Goal: Task Accomplishment & Management: Complete application form

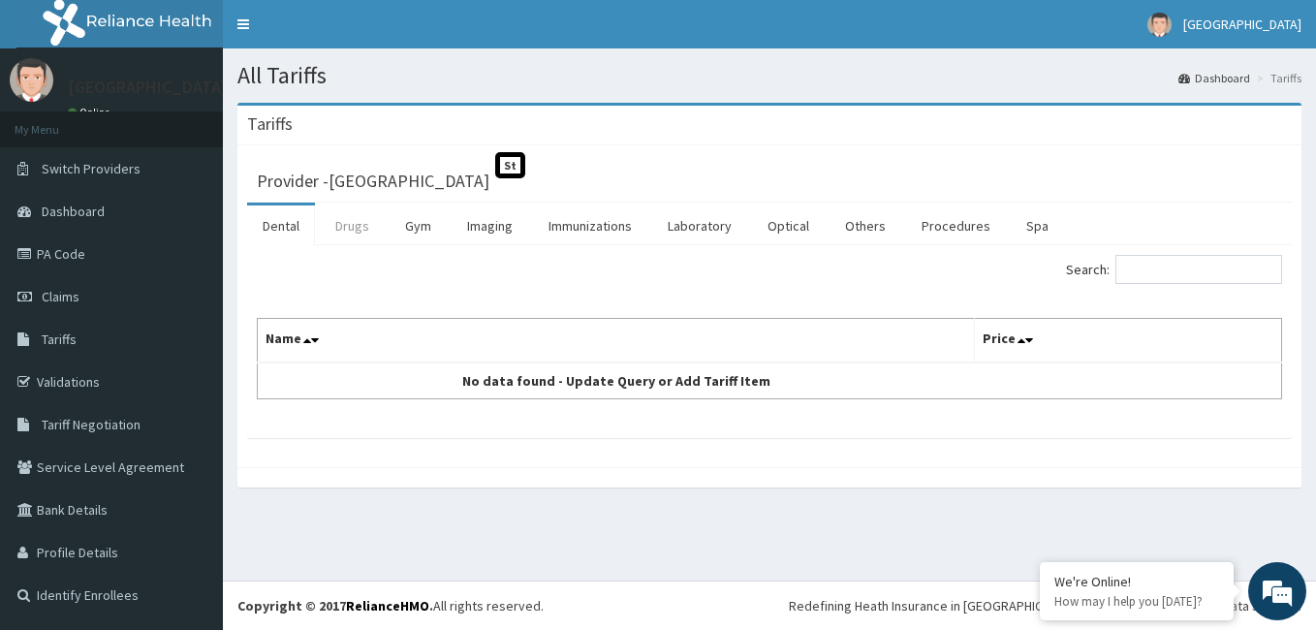
click at [346, 233] on link "Drugs" at bounding box center [352, 225] width 65 height 41
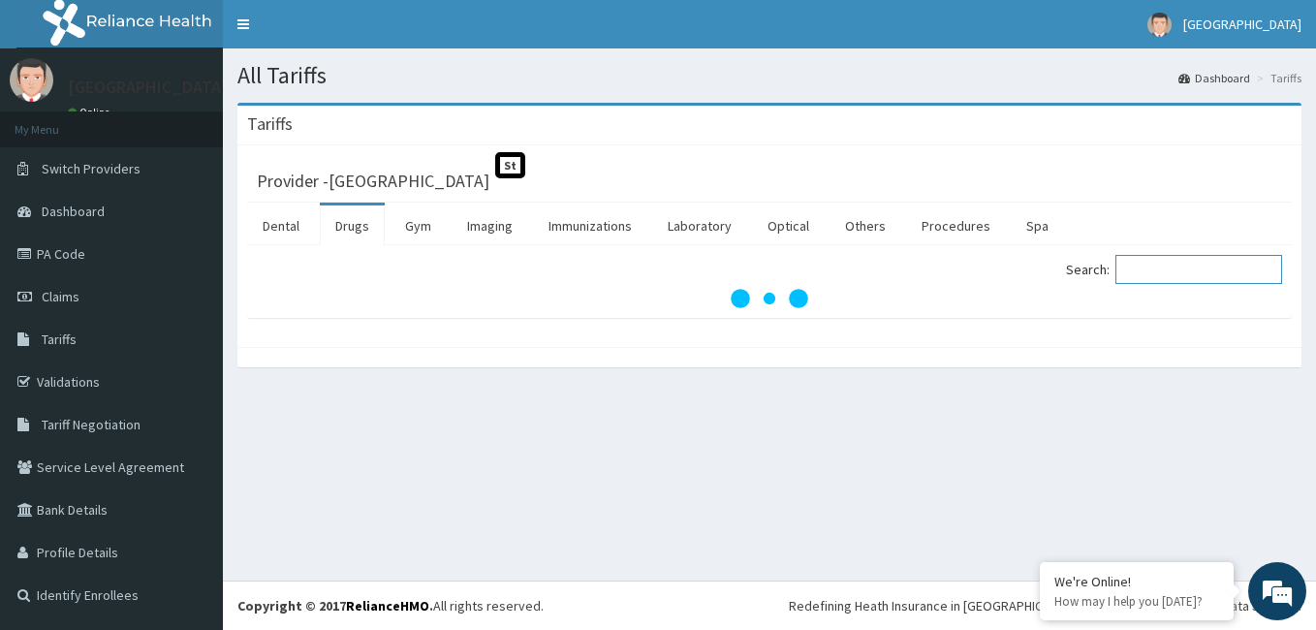
click at [1167, 274] on input "Search:" at bounding box center [1198, 269] width 167 height 29
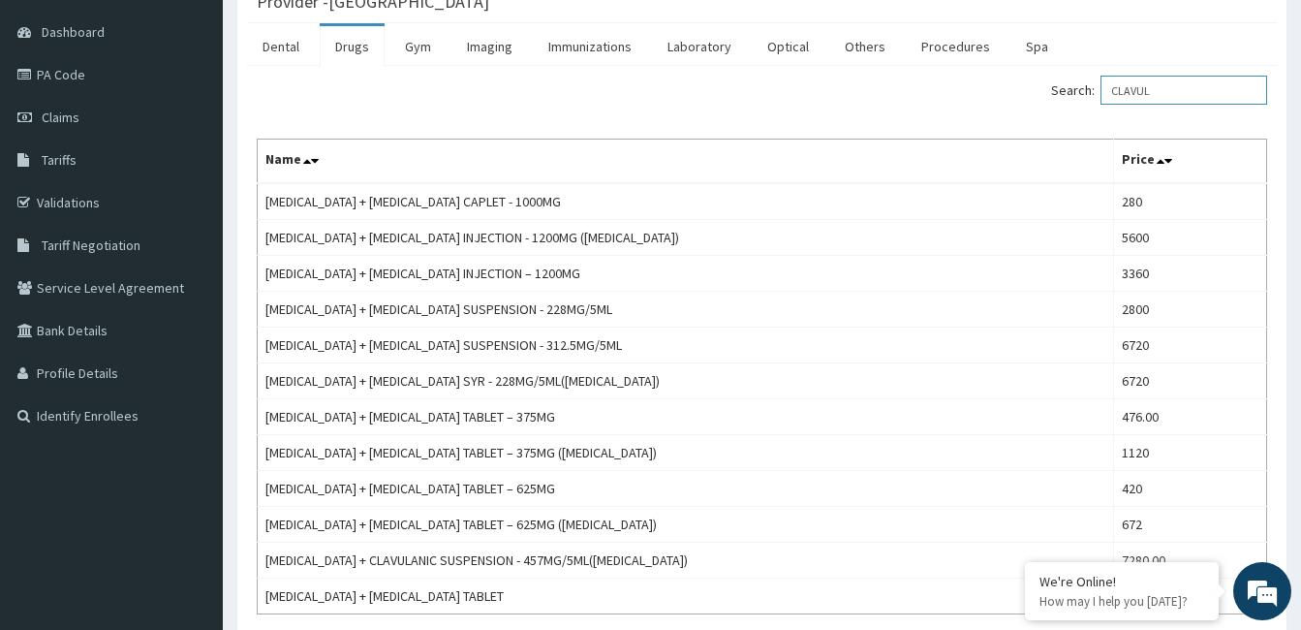
scroll to position [180, 0]
click at [1194, 93] on input "CLAVUL" at bounding box center [1184, 89] width 167 height 29
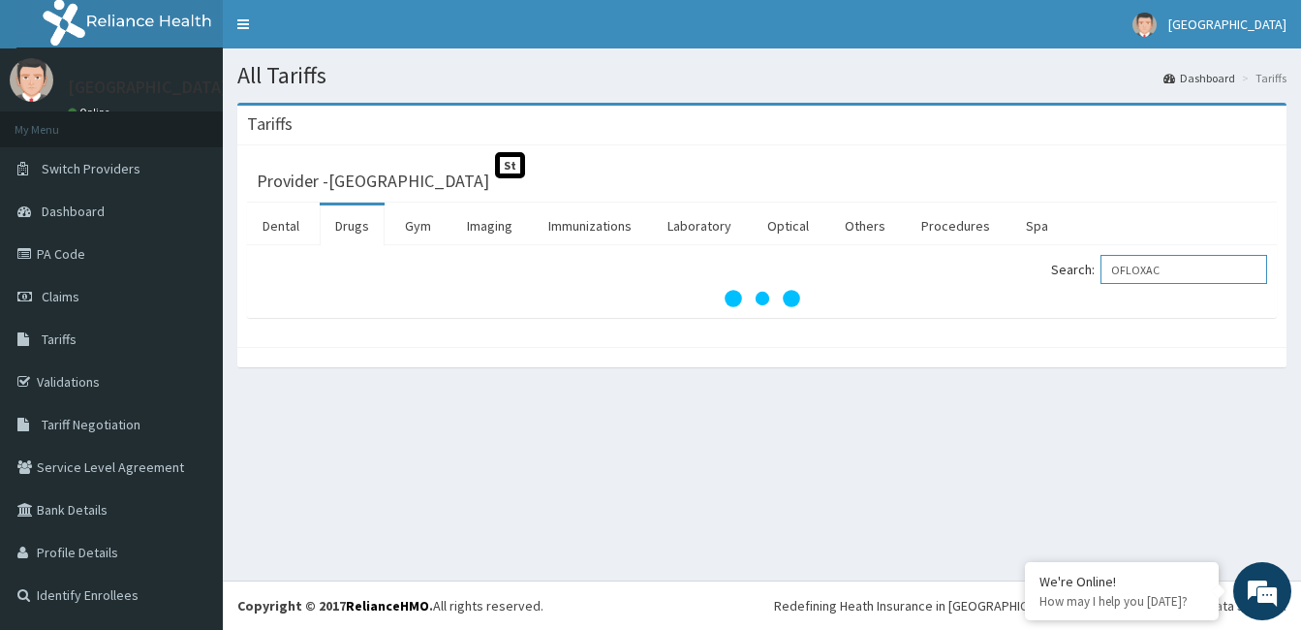
scroll to position [0, 0]
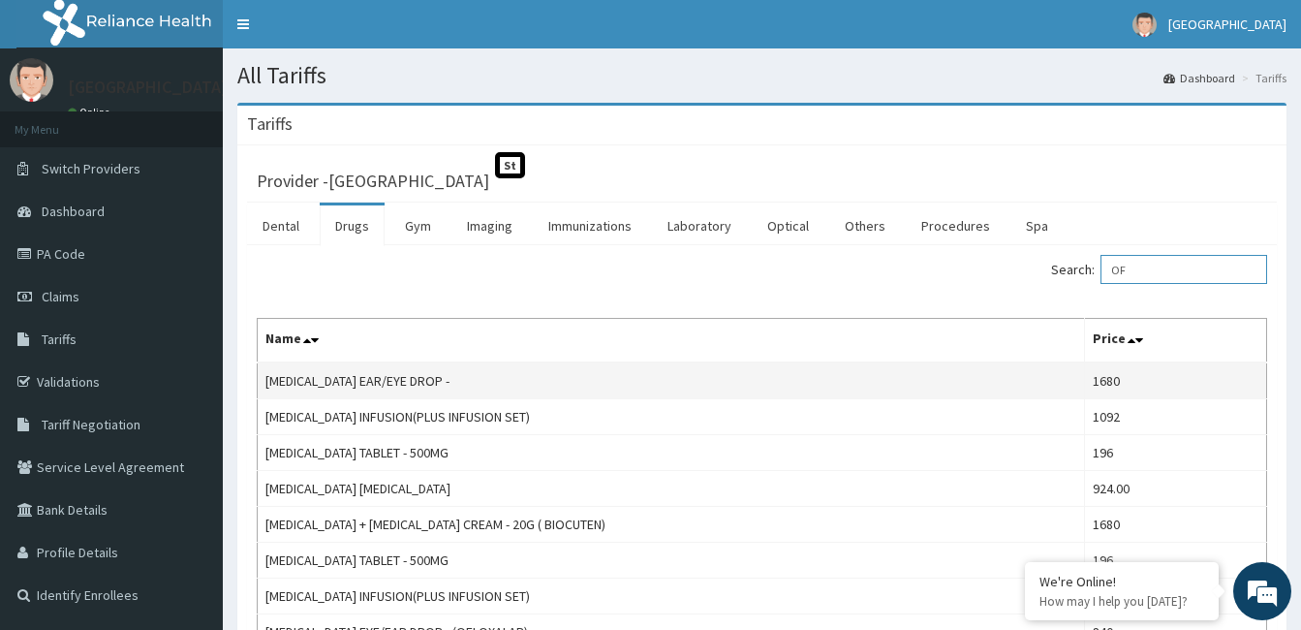
type input "O"
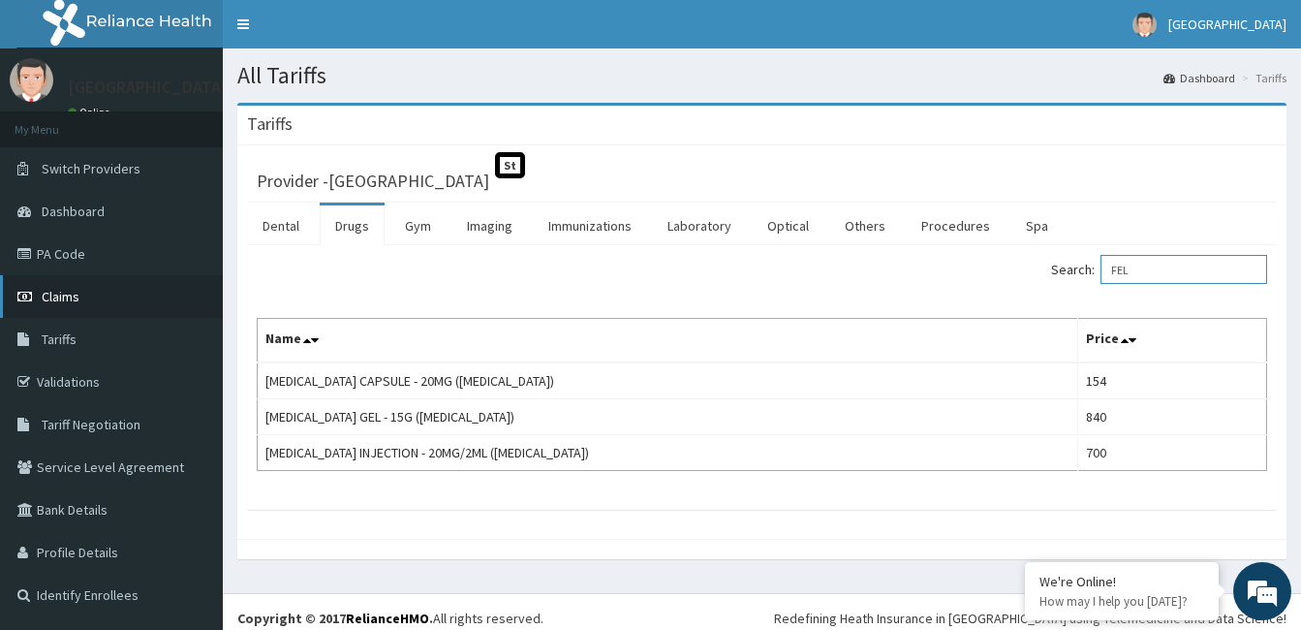
type input "FEL"
click at [54, 294] on span "Claims" at bounding box center [61, 296] width 38 height 17
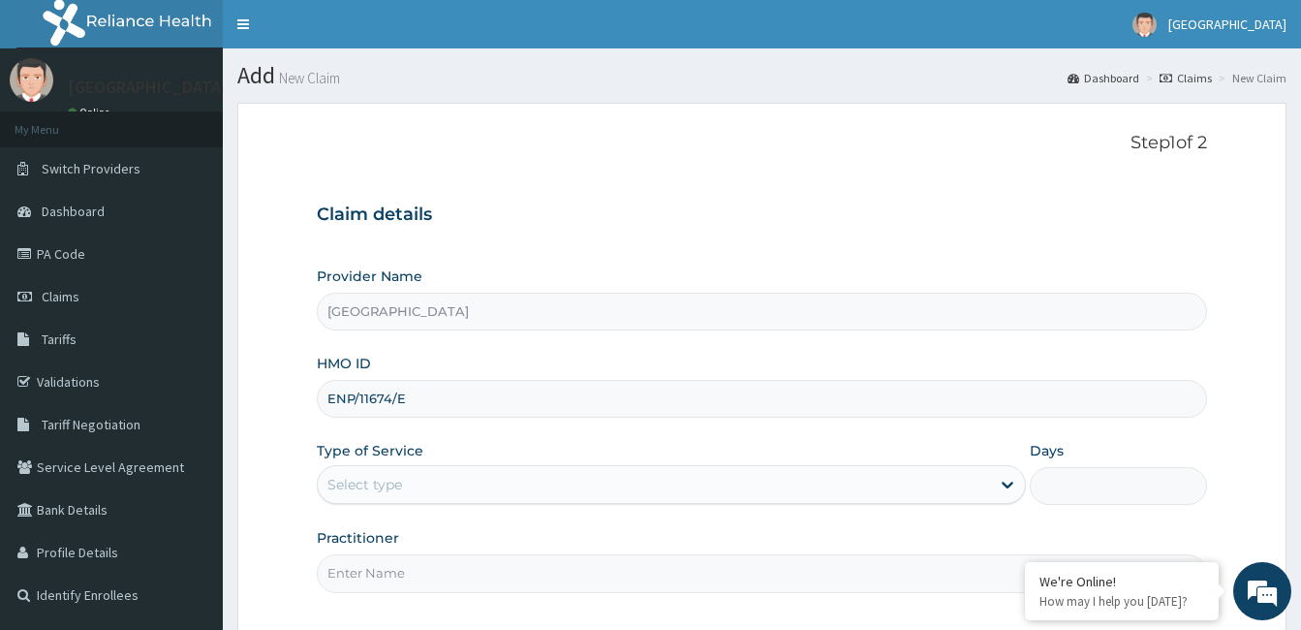
type input "ENP/11674/E"
click at [394, 476] on div "Select type" at bounding box center [365, 484] width 75 height 19
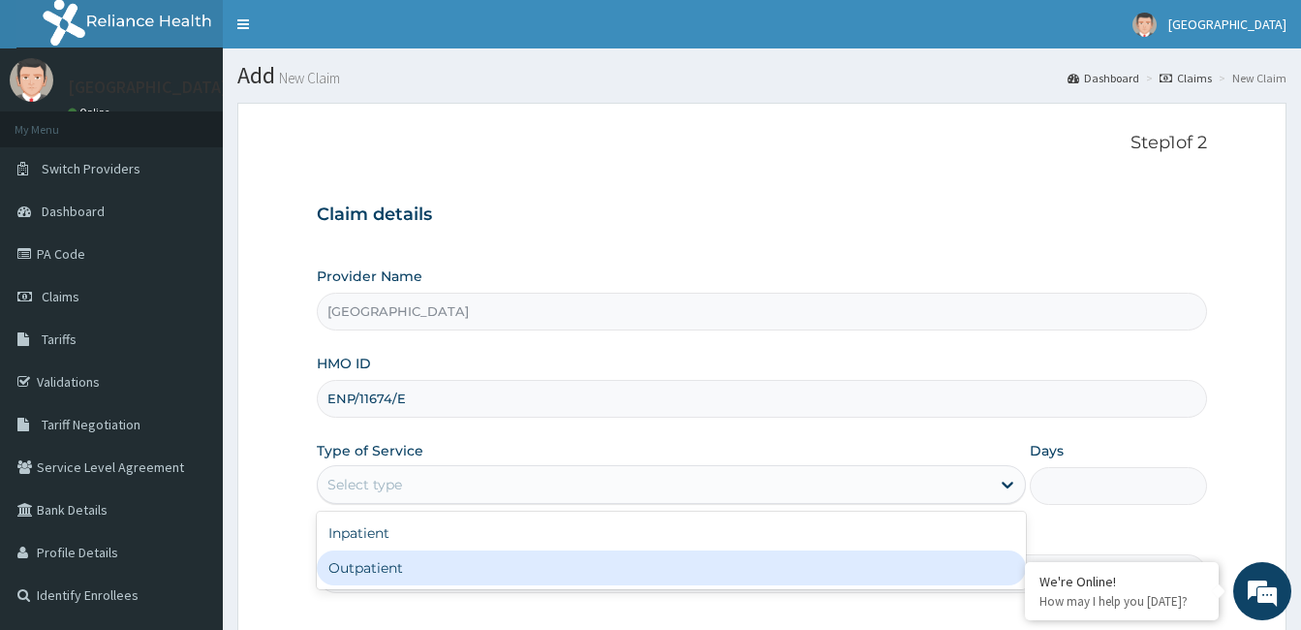
click at [369, 562] on div "Outpatient" at bounding box center [671, 567] width 709 height 35
type input "1"
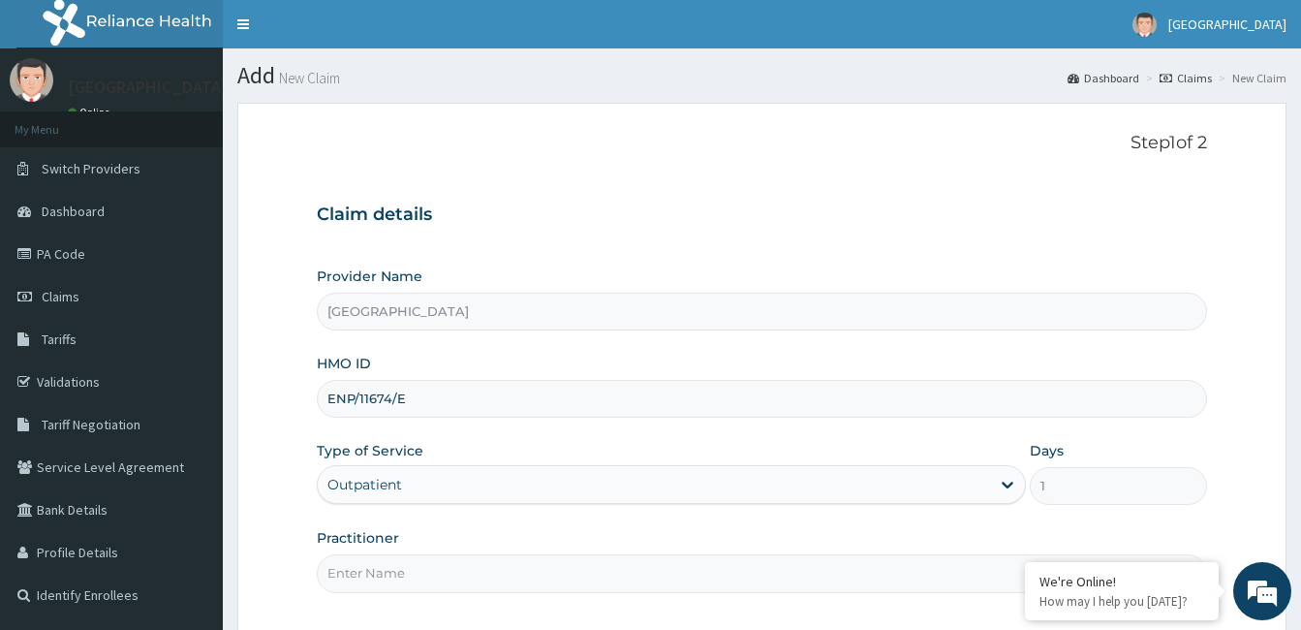
click at [369, 562] on input "Practitioner" at bounding box center [762, 573] width 890 height 38
click at [410, 567] on input "Practitioner" at bounding box center [762, 573] width 890 height 38
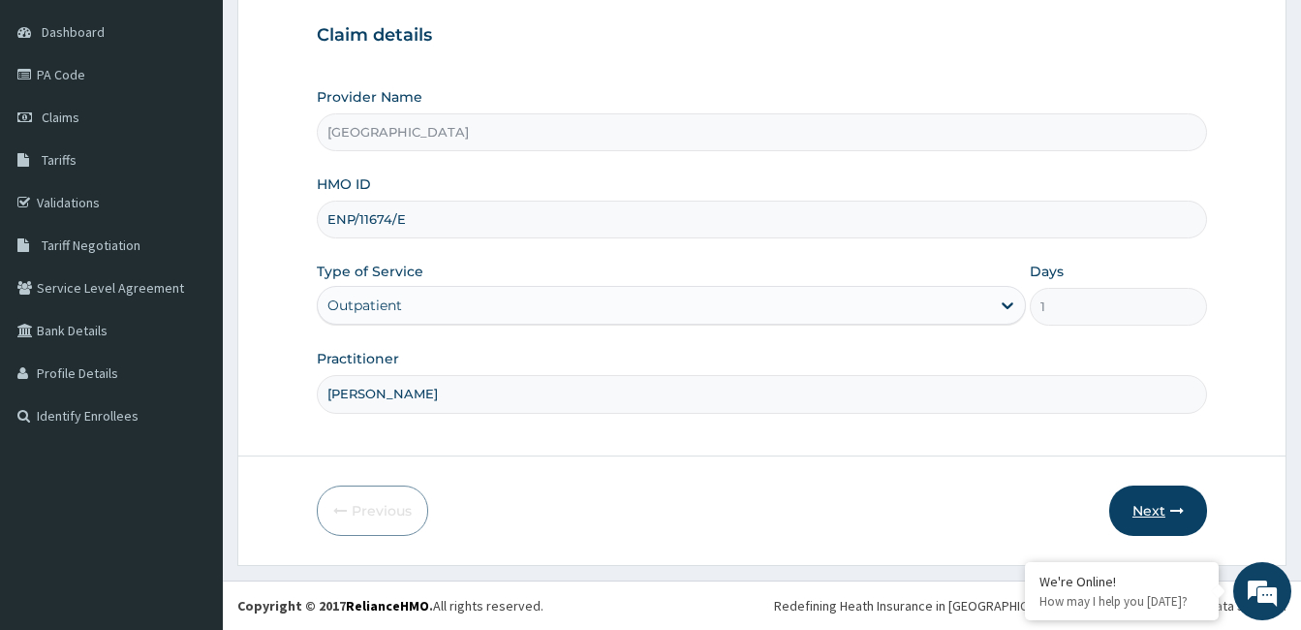
type input "DR BAPPA ALIYU"
click at [1164, 523] on button "Next" at bounding box center [1158, 510] width 98 height 50
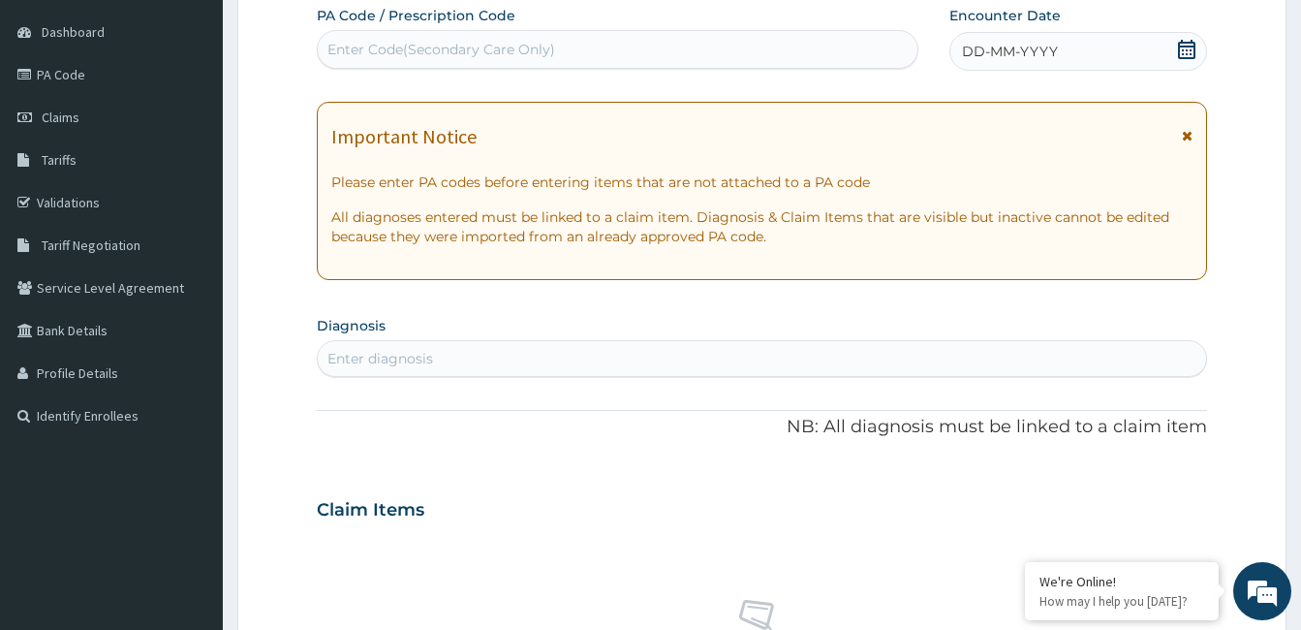
click at [1126, 42] on div "DD-MM-YYYY" at bounding box center [1079, 51] width 258 height 39
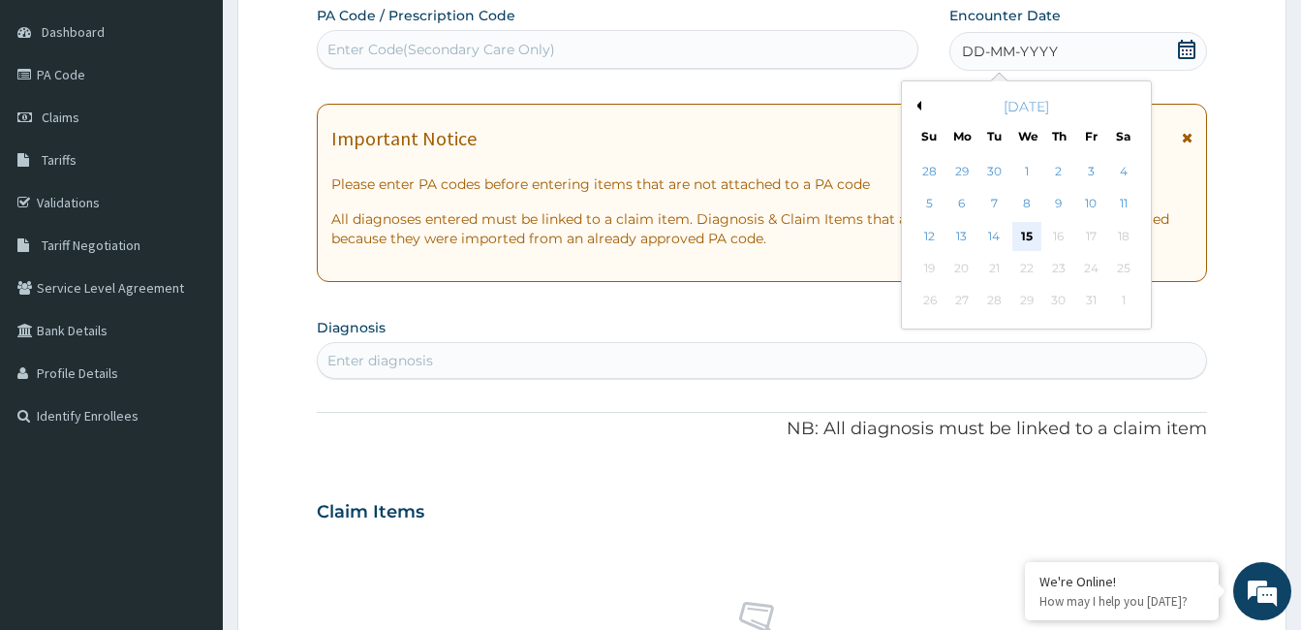
click at [1020, 234] on div "15" at bounding box center [1026, 236] width 29 height 29
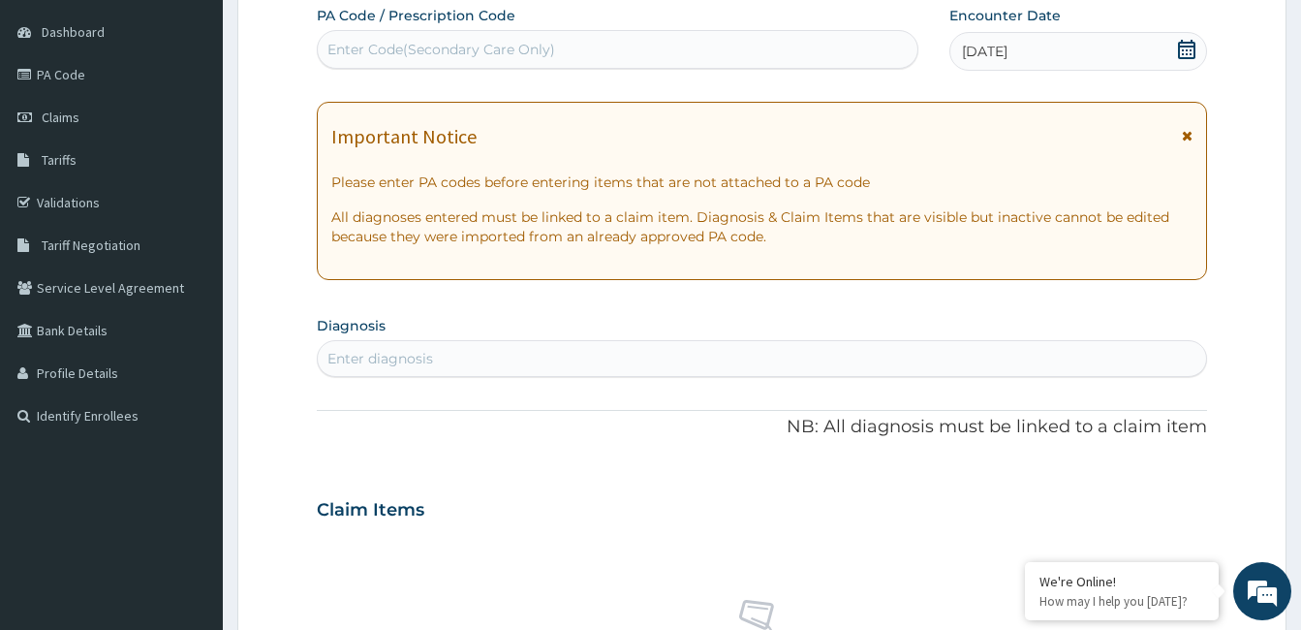
click at [415, 352] on div "Enter diagnosis" at bounding box center [381, 358] width 106 height 19
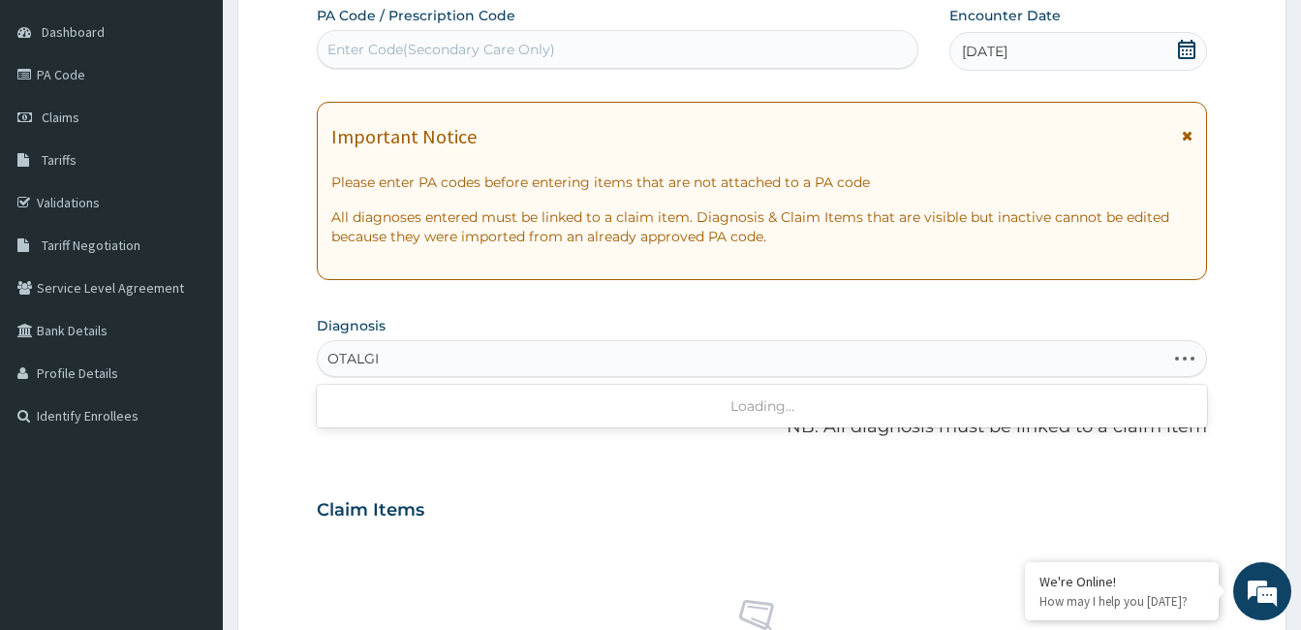
type input "OTALGIA"
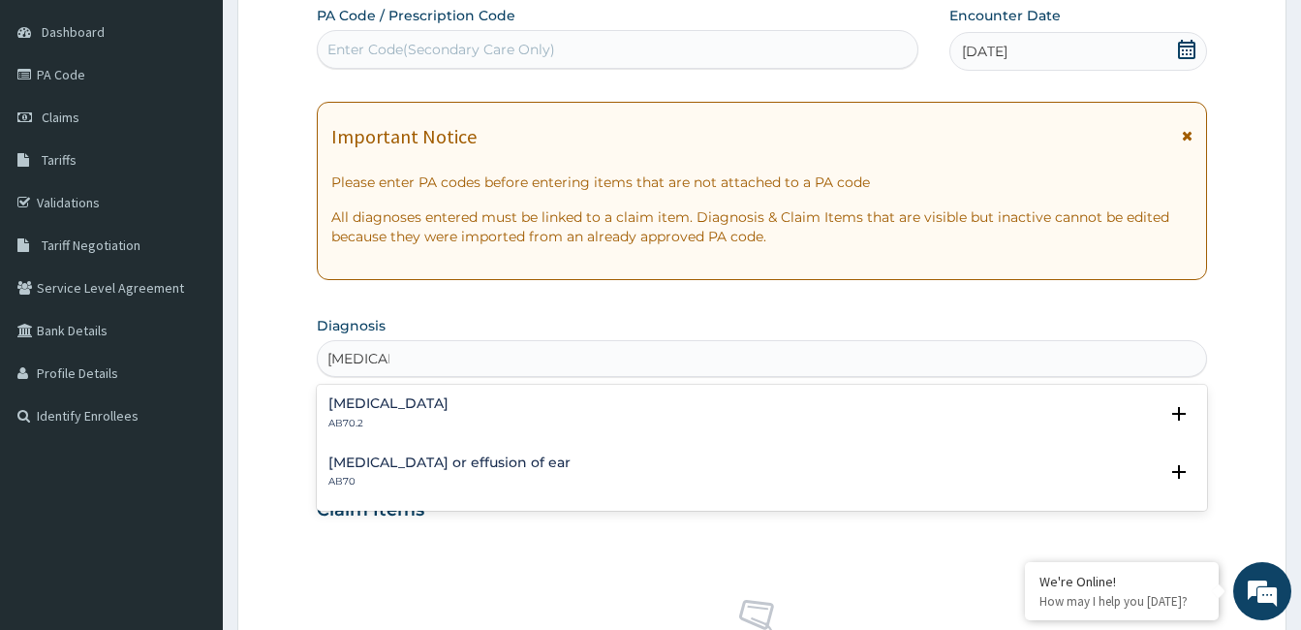
click at [375, 401] on h4 "Otalgia" at bounding box center [388, 403] width 120 height 15
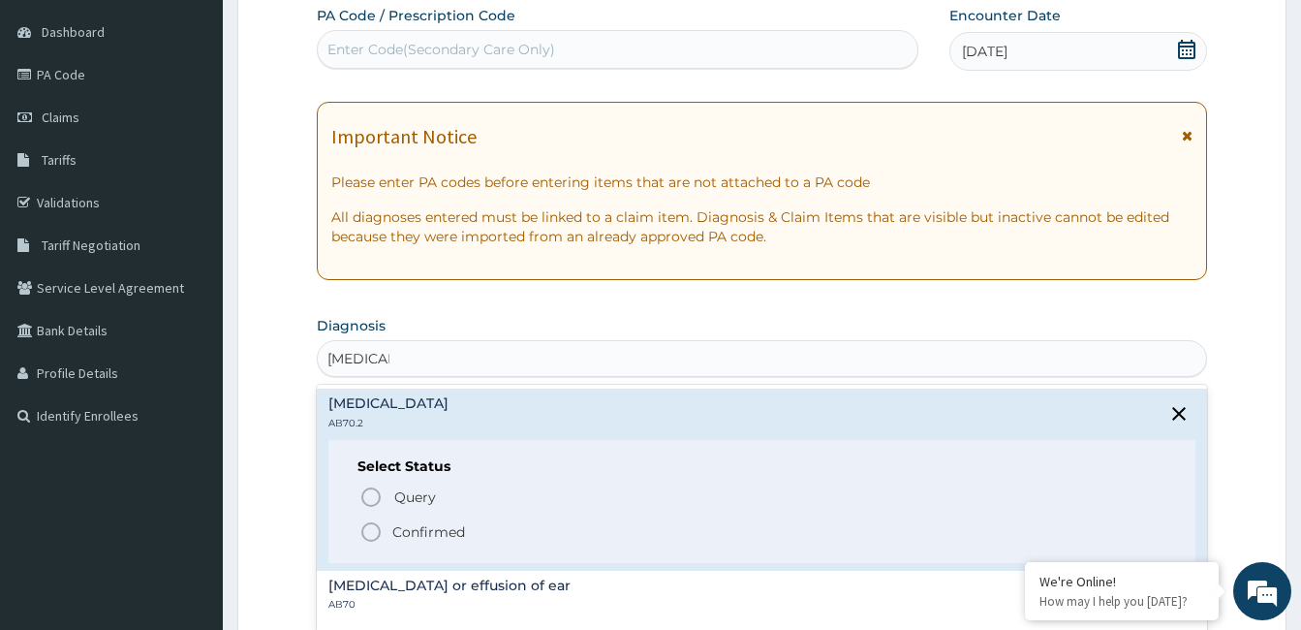
click at [375, 530] on icon "status option filled" at bounding box center [370, 531] width 23 height 23
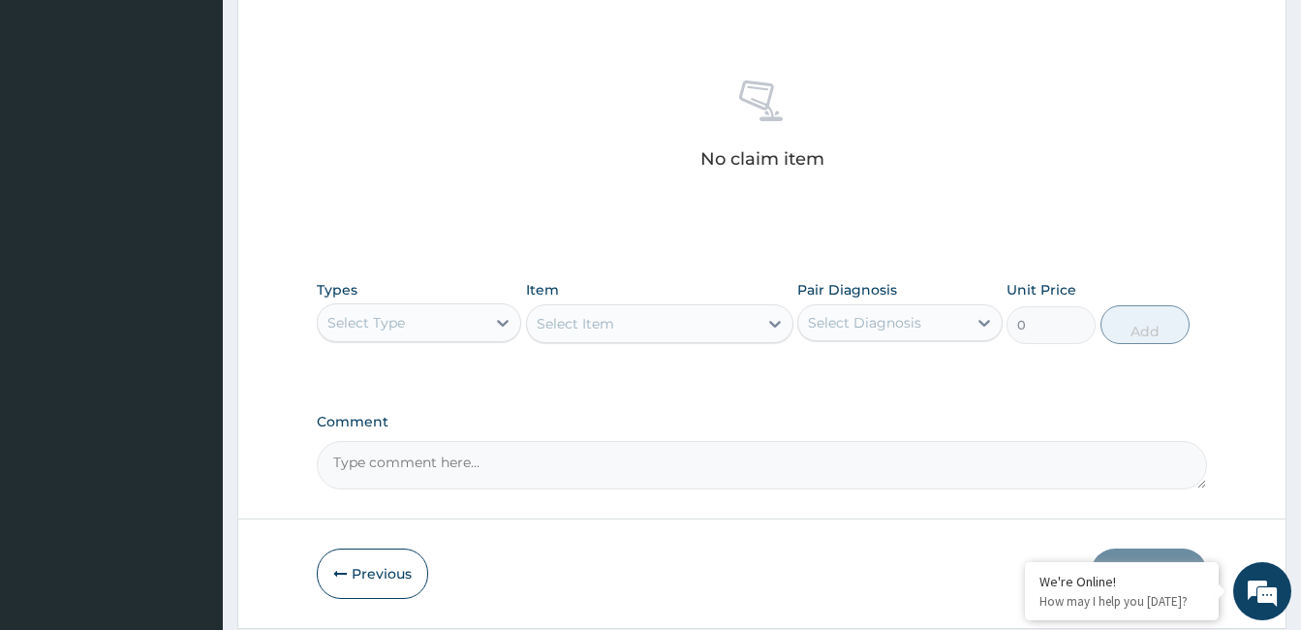
scroll to position [767, 0]
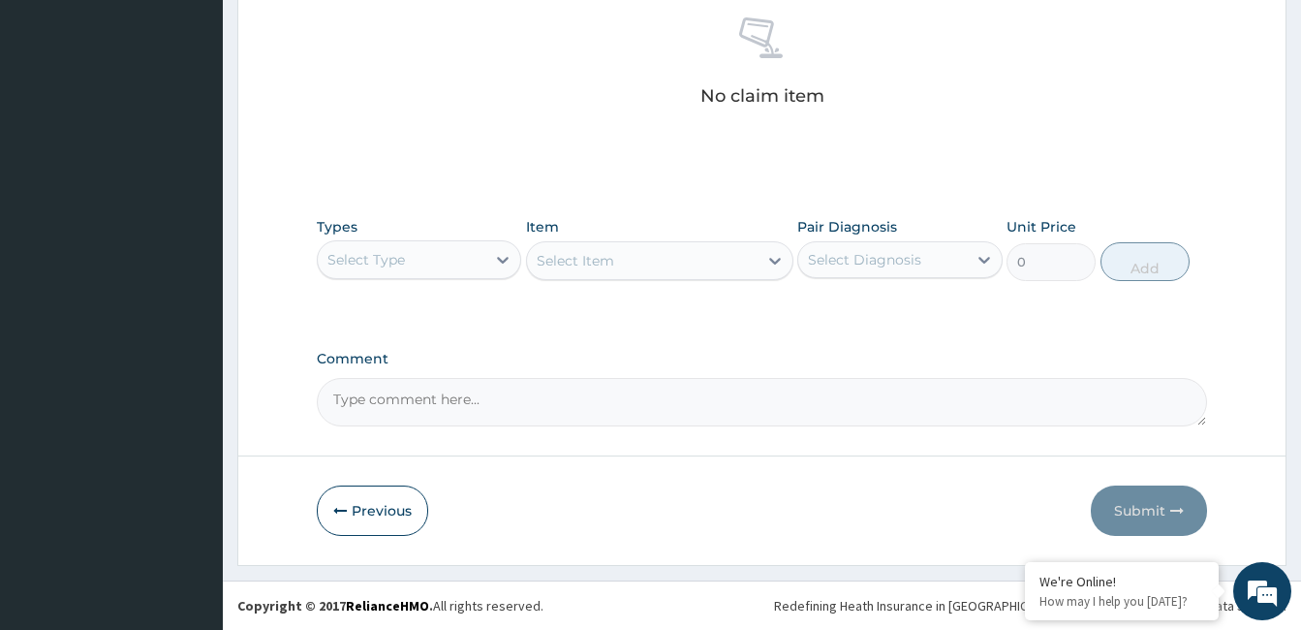
click at [430, 259] on div "Select Type" at bounding box center [402, 259] width 168 height 31
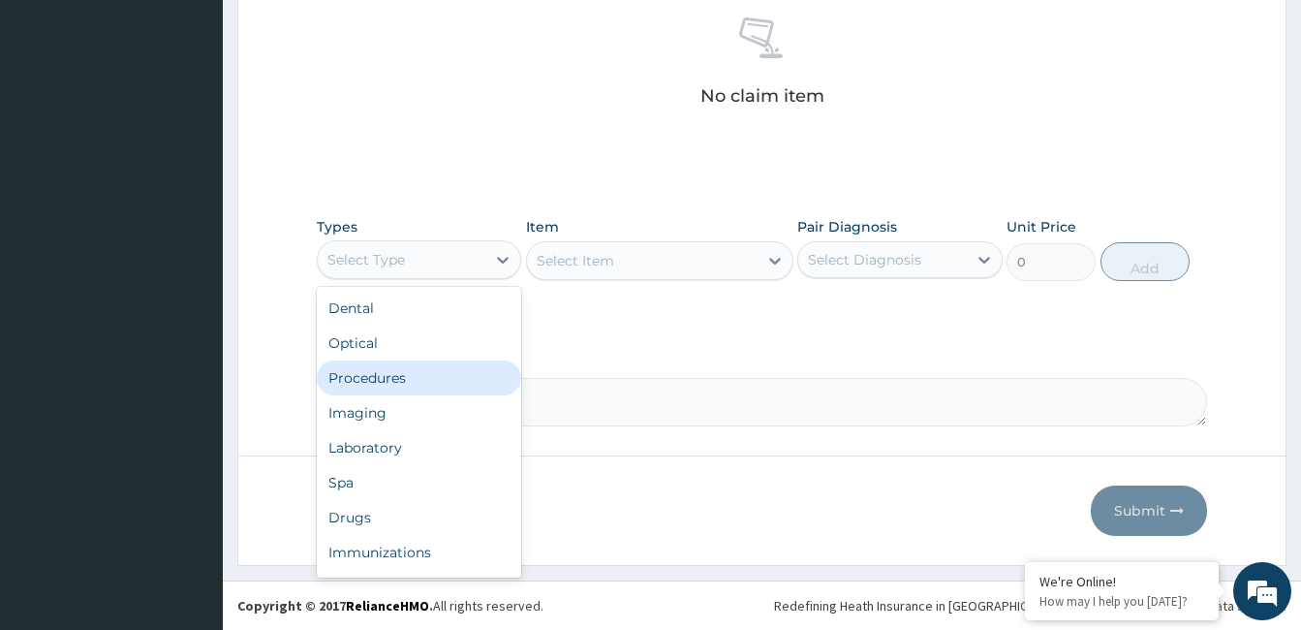
click at [415, 385] on div "Procedures" at bounding box center [419, 377] width 204 height 35
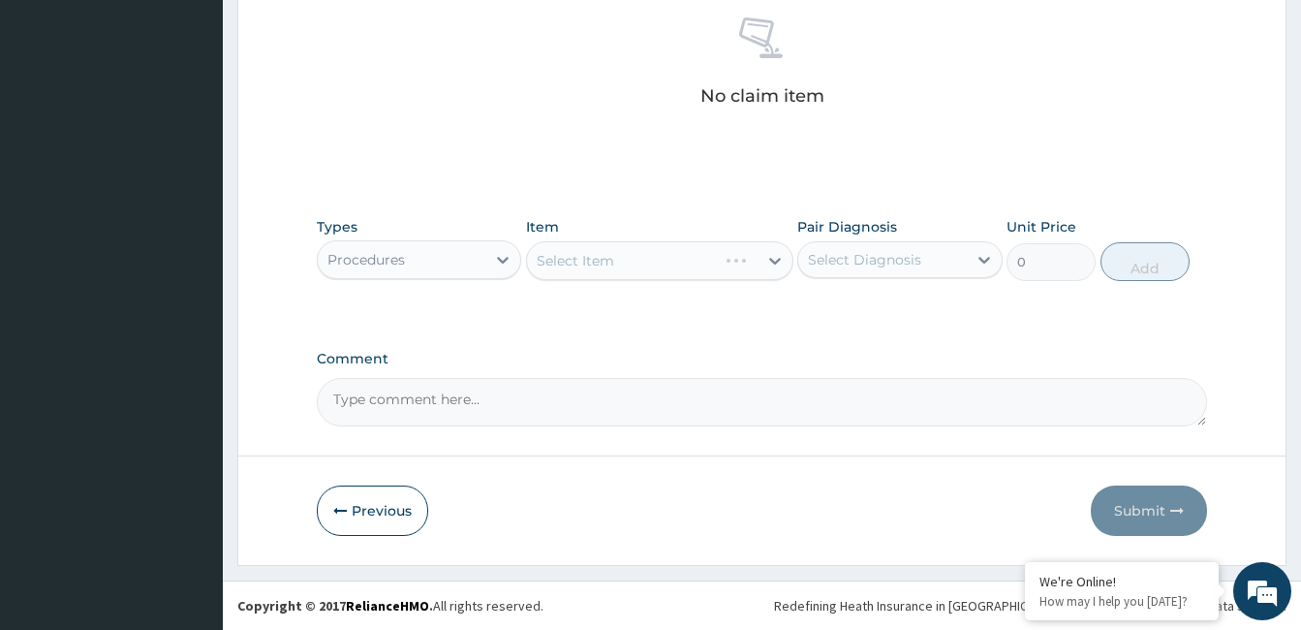
click at [865, 261] on div "Select Diagnosis" at bounding box center [864, 259] width 113 height 19
click at [858, 324] on div "Otalgia" at bounding box center [899, 310] width 204 height 40
checkbox input "true"
click at [632, 279] on div "Select Item" at bounding box center [659, 260] width 267 height 39
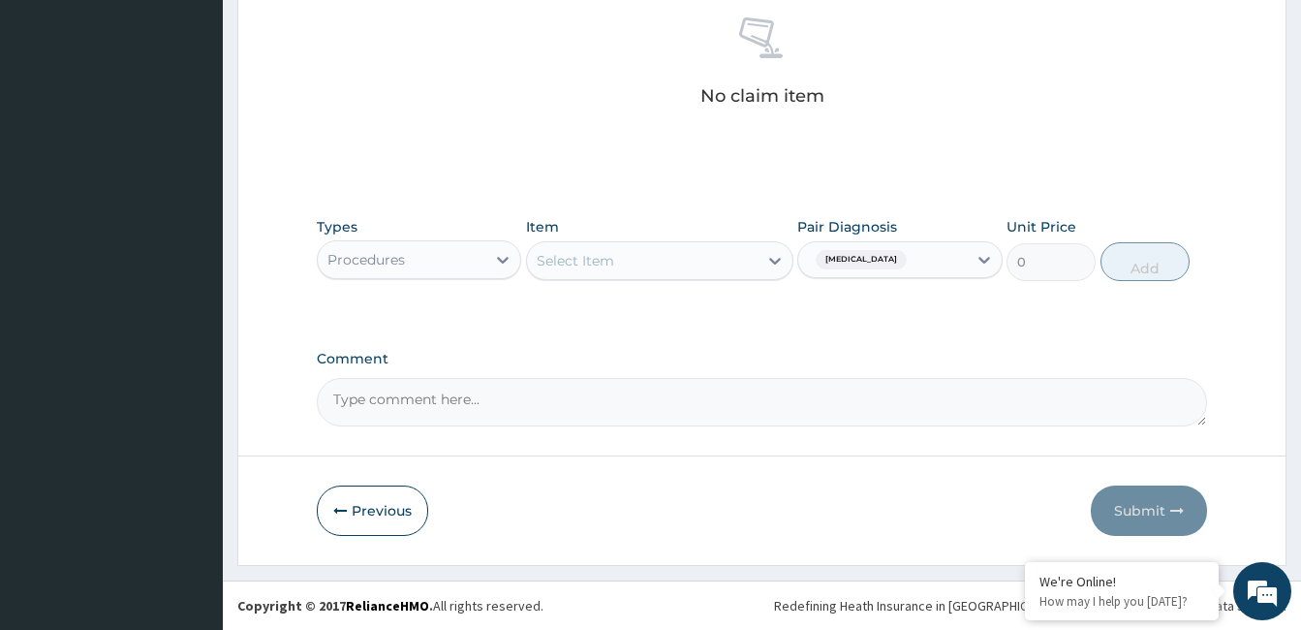
click at [626, 261] on div "Select Item" at bounding box center [642, 260] width 231 height 31
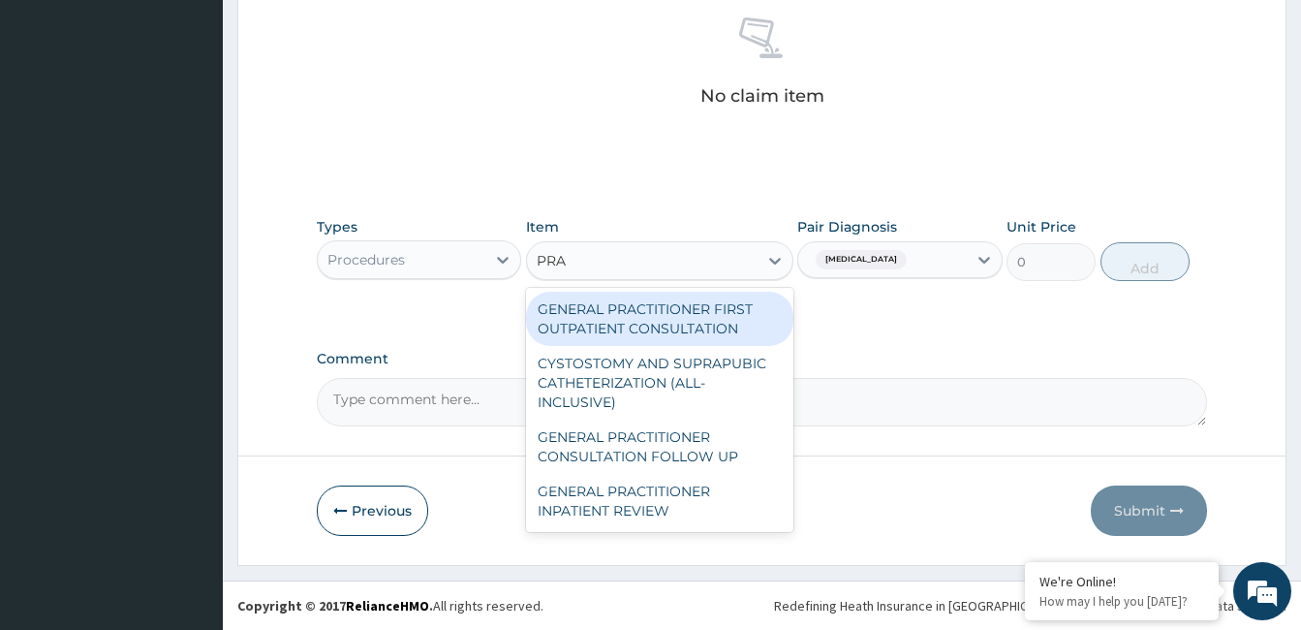
type input "PRAC"
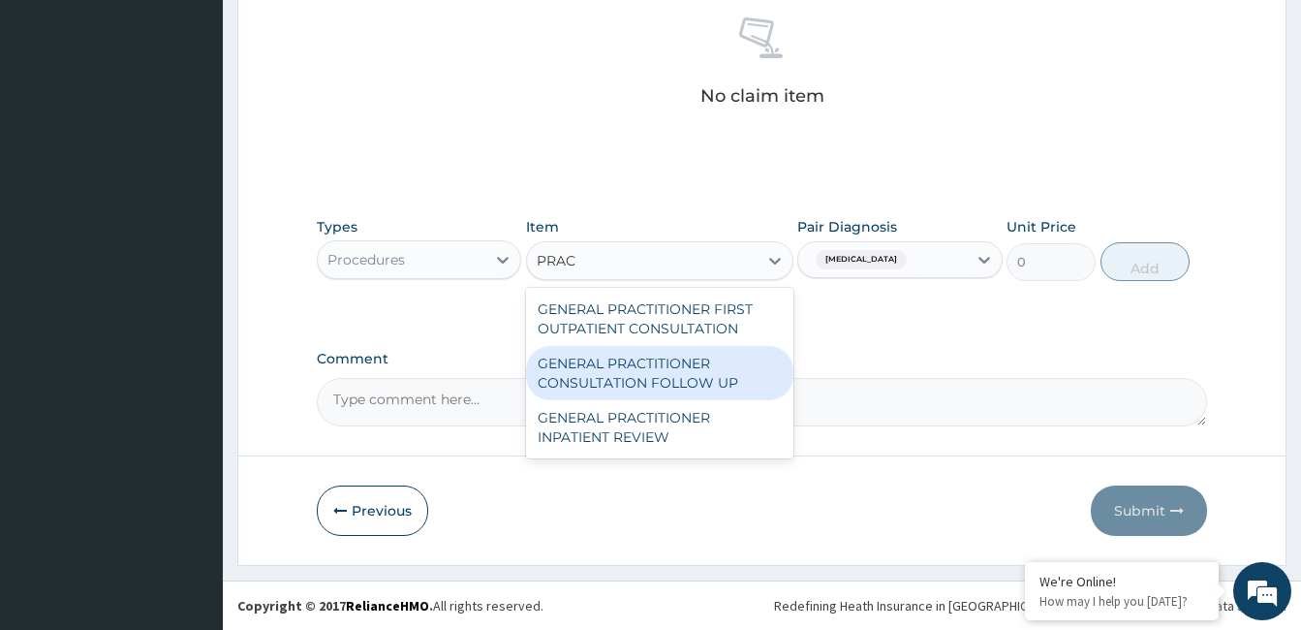
click at [609, 361] on div "GENERAL PRACTITIONER CONSULTATION FOLLOW UP" at bounding box center [659, 373] width 267 height 54
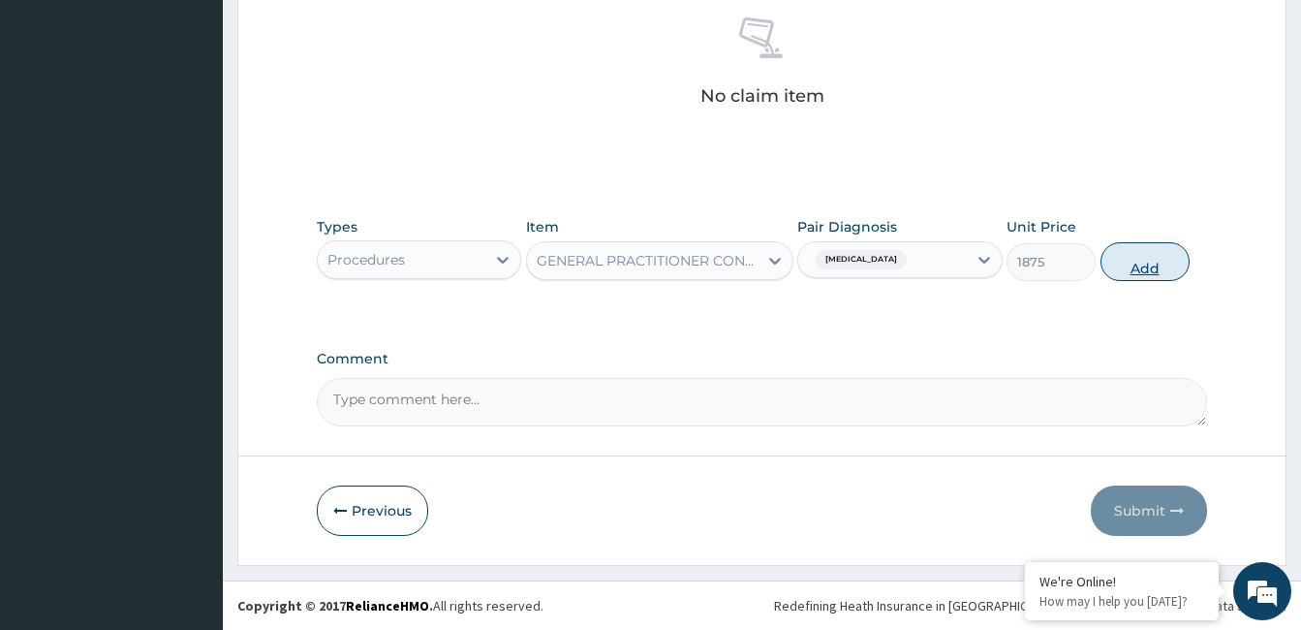
click at [1155, 257] on button "Add" at bounding box center [1145, 261] width 89 height 39
type input "0"
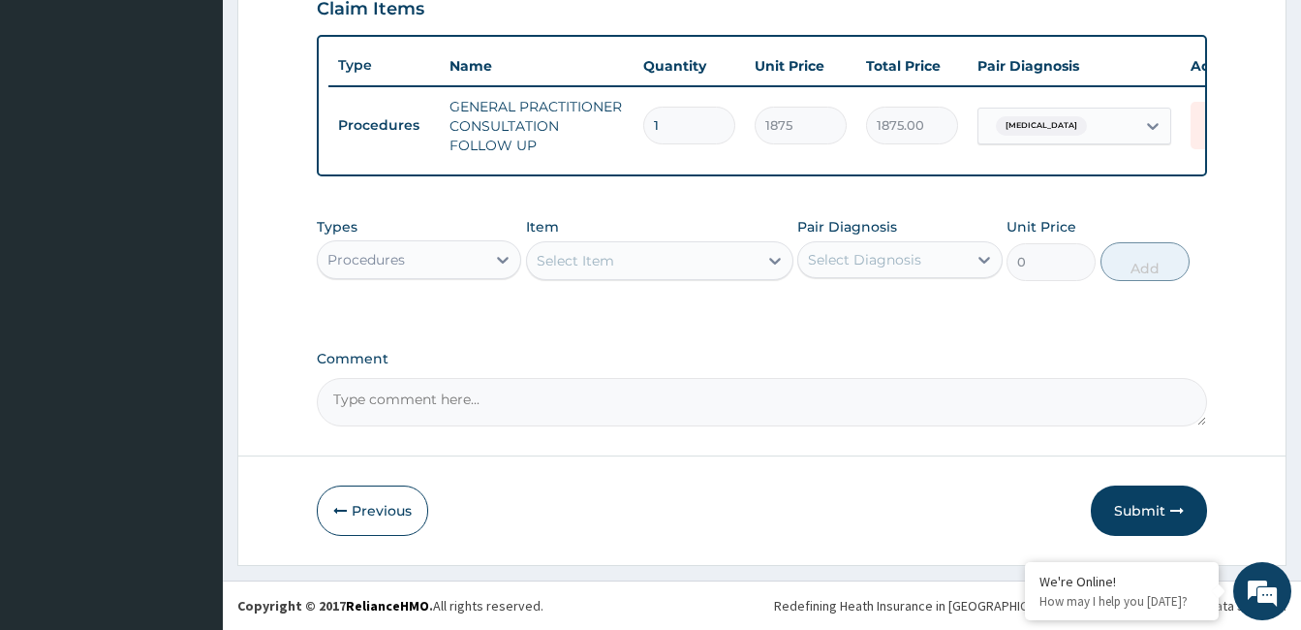
click at [432, 263] on div "Procedures" at bounding box center [402, 259] width 168 height 31
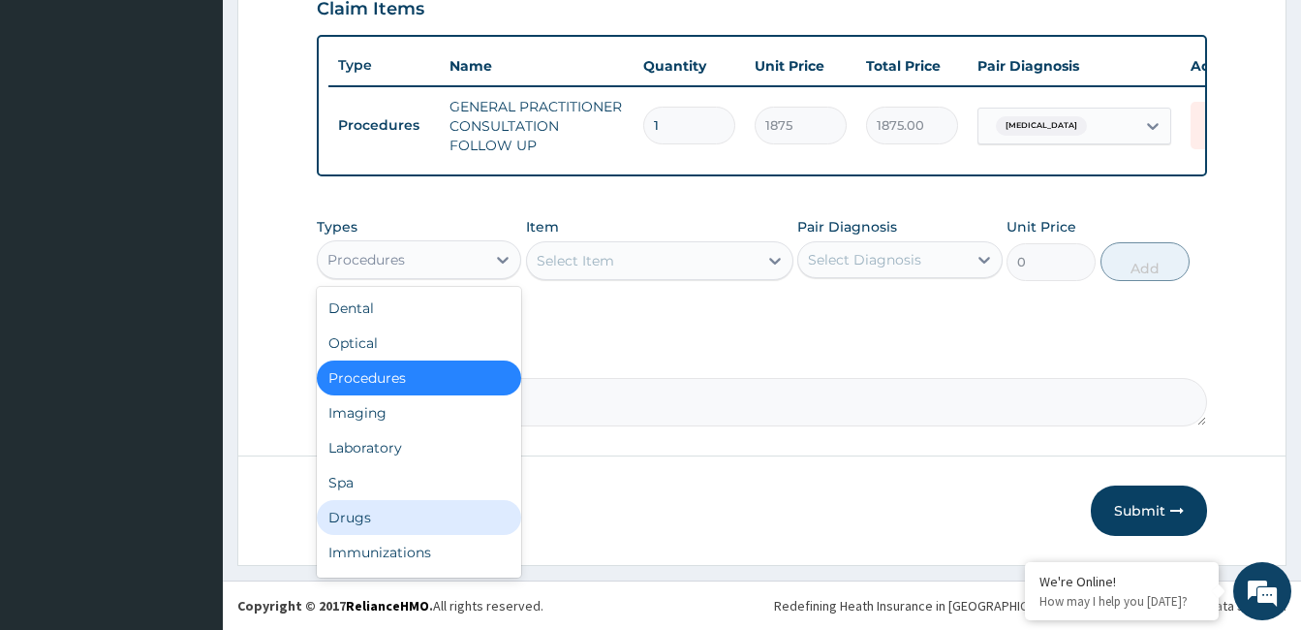
click at [414, 518] on div "Drugs" at bounding box center [419, 517] width 204 height 35
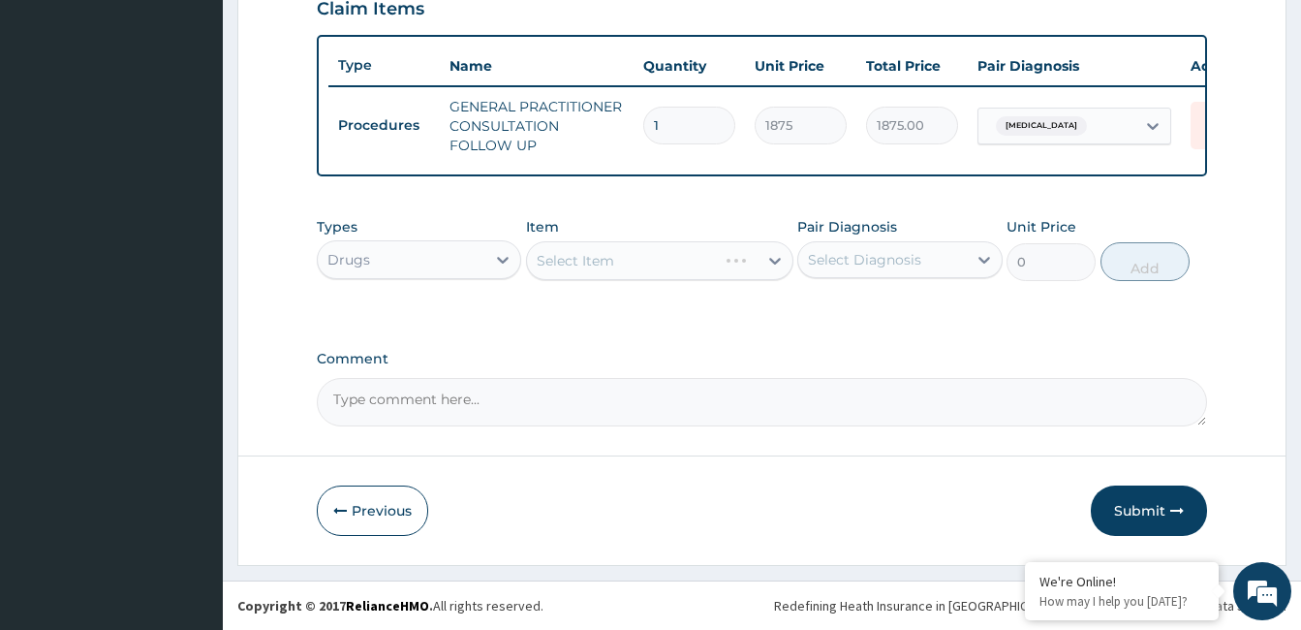
click at [909, 268] on div "Select Diagnosis" at bounding box center [864, 259] width 113 height 19
click at [897, 294] on div "Otalgia" at bounding box center [899, 310] width 204 height 40
checkbox input "true"
click at [681, 210] on div "Types Drugs Item Select Item Pair Diagnosis option Otalgia, selected. option Ot…" at bounding box center [762, 248] width 890 height 83
click at [673, 259] on div "Select Item" at bounding box center [642, 260] width 231 height 31
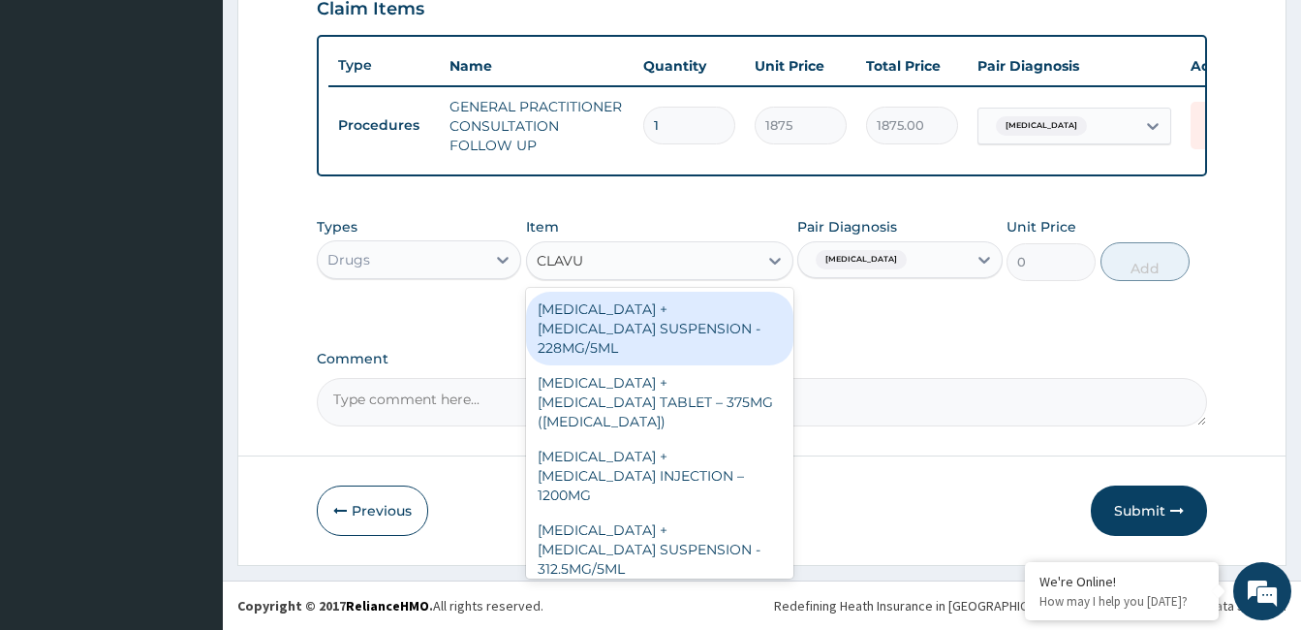
type input "CLAVUL"
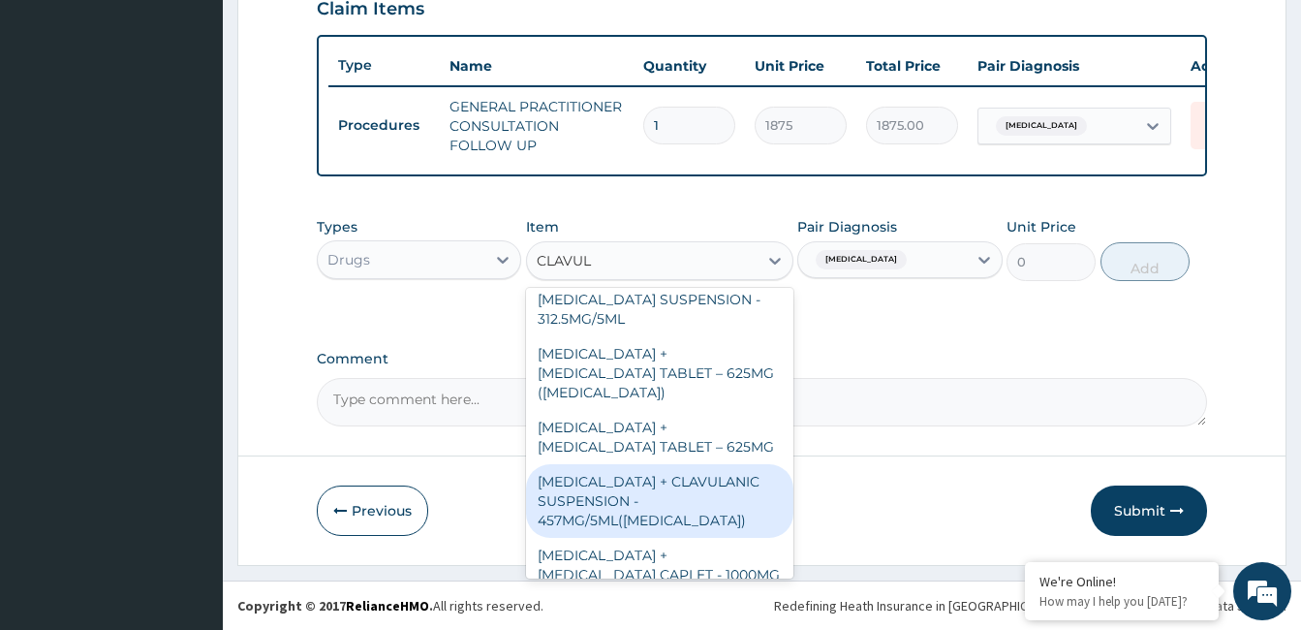
scroll to position [247, 0]
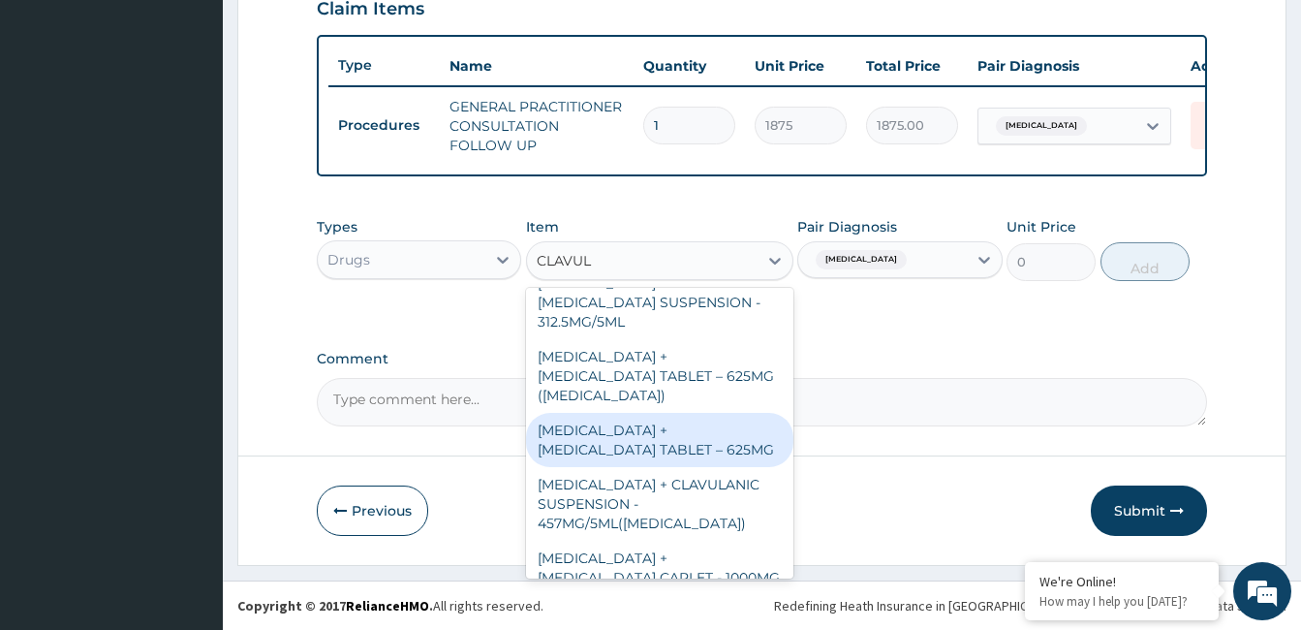
click at [668, 413] on div "[MEDICAL_DATA] + [MEDICAL_DATA] TABLET – 625MG" at bounding box center [659, 440] width 267 height 54
type input "420"
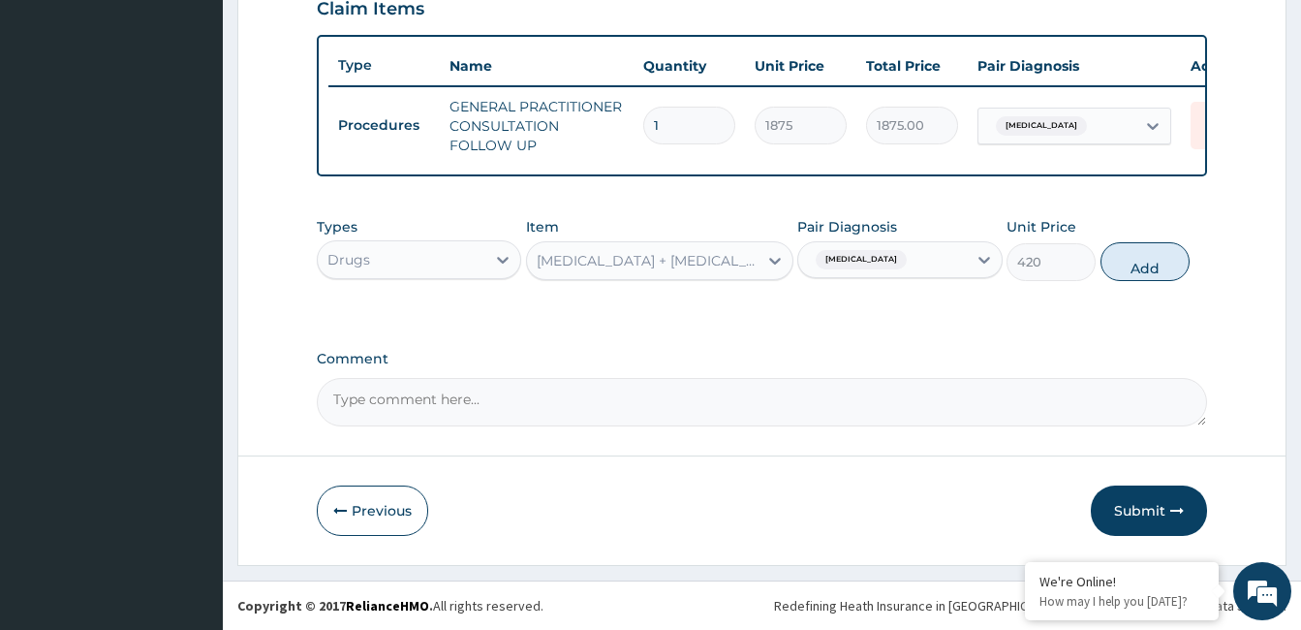
click at [719, 253] on div "[MEDICAL_DATA] + [MEDICAL_DATA] TABLET – 625MG" at bounding box center [648, 260] width 223 height 19
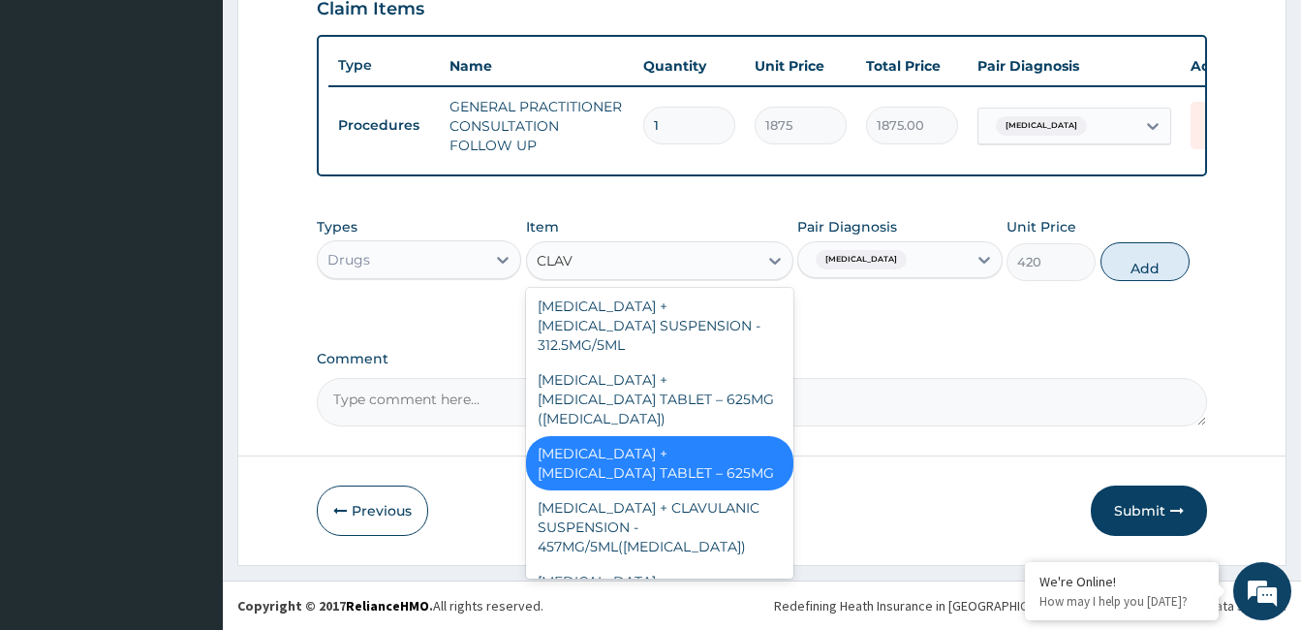
scroll to position [115, 0]
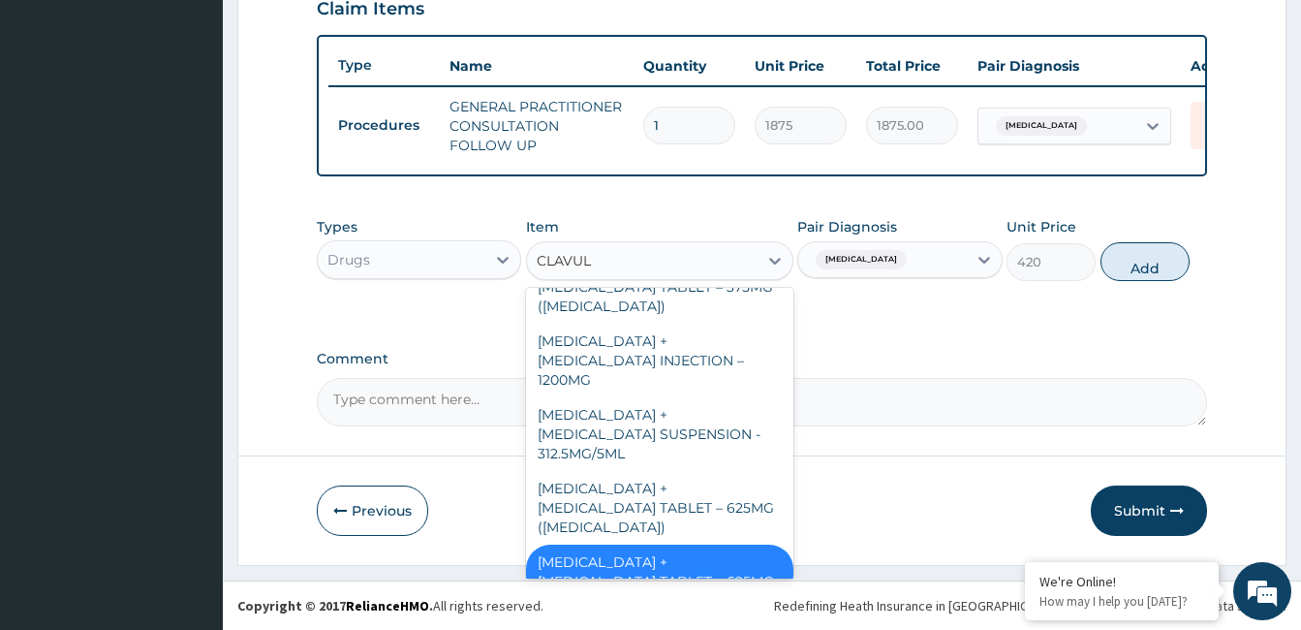
type input "CLAVULA"
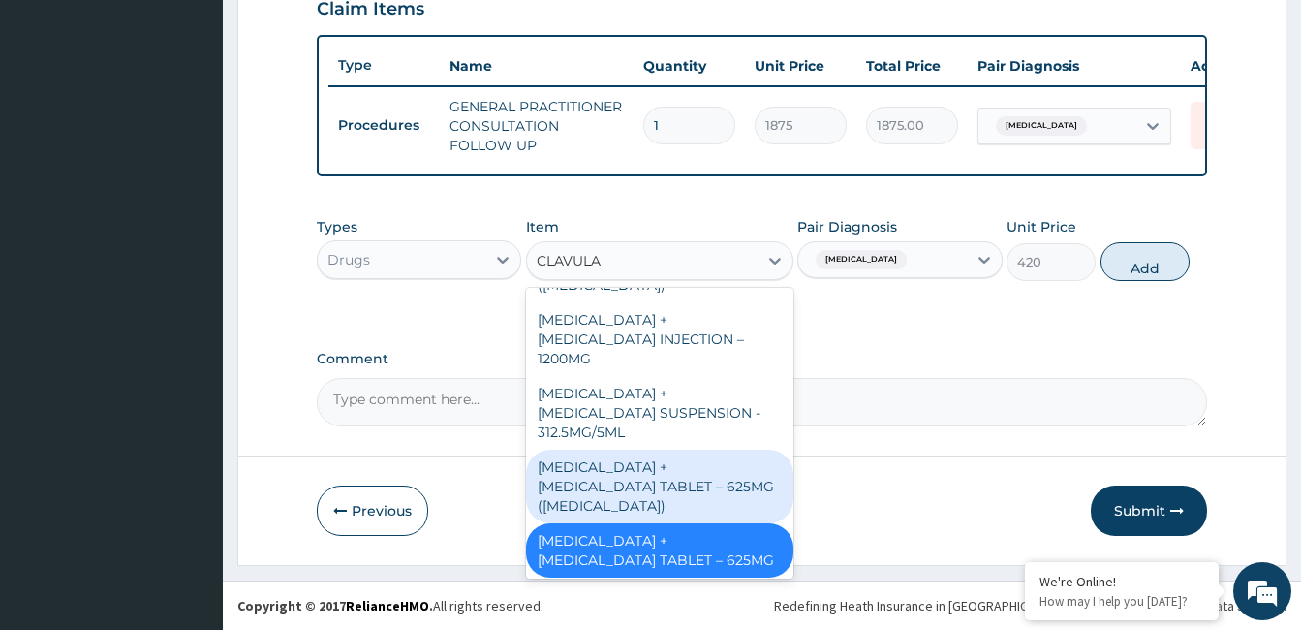
click at [697, 450] on div "[MEDICAL_DATA] + [MEDICAL_DATA] TABLET – 625MG ([MEDICAL_DATA])" at bounding box center [659, 487] width 267 height 74
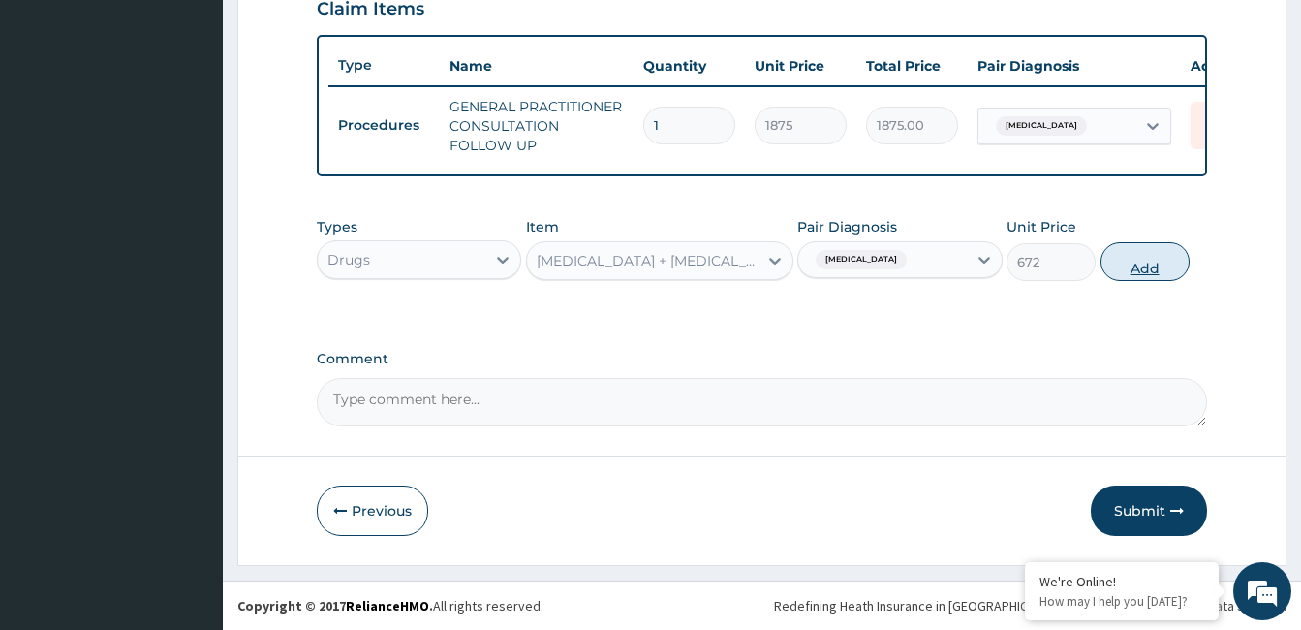
click at [1139, 260] on button "Add" at bounding box center [1145, 261] width 89 height 39
type input "0"
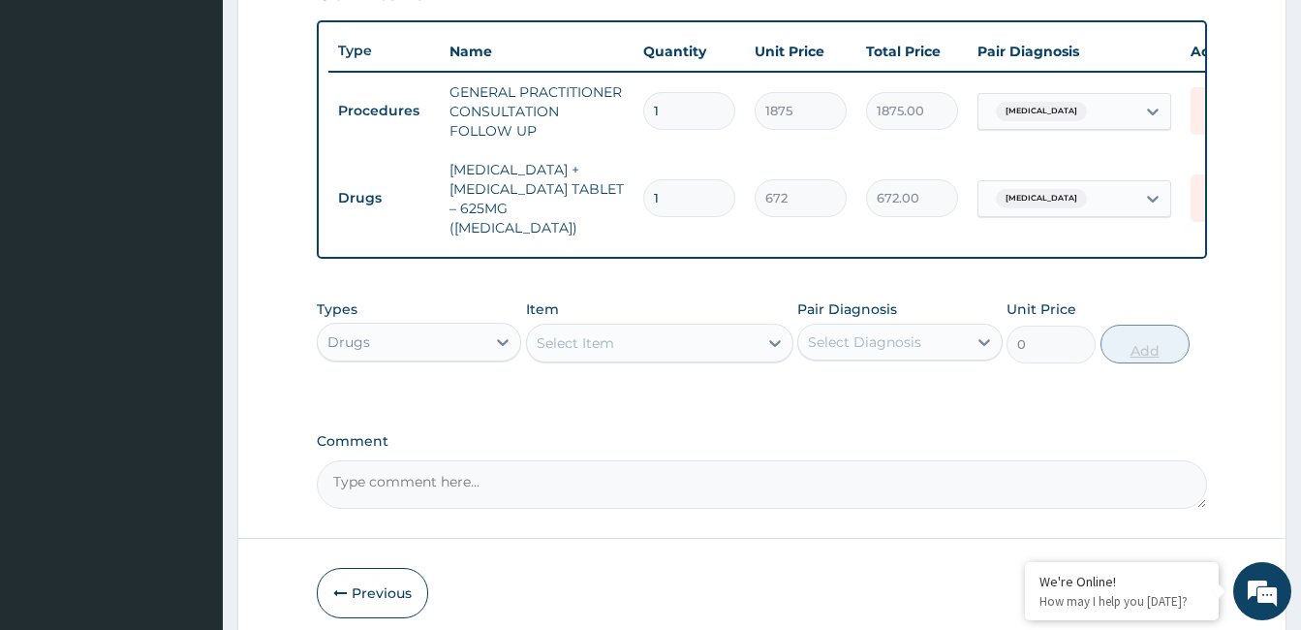
type input "14"
type input "9408.00"
type input "14"
click at [699, 350] on div "Select Item" at bounding box center [642, 343] width 231 height 31
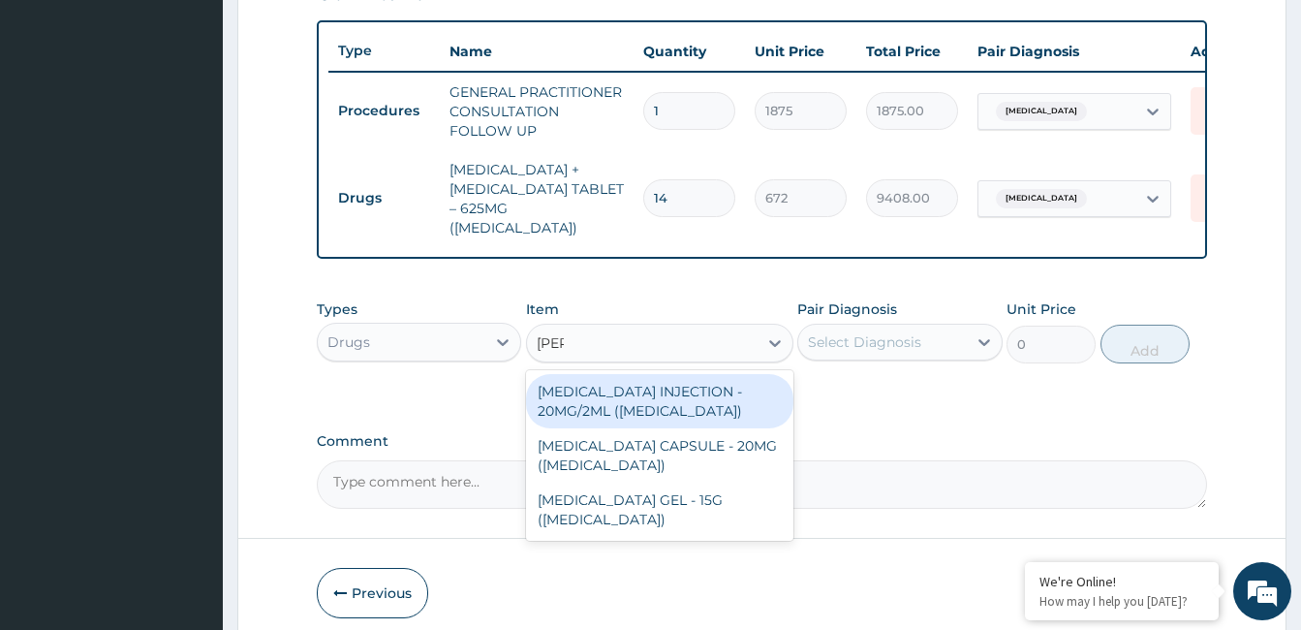
type input "FELDE"
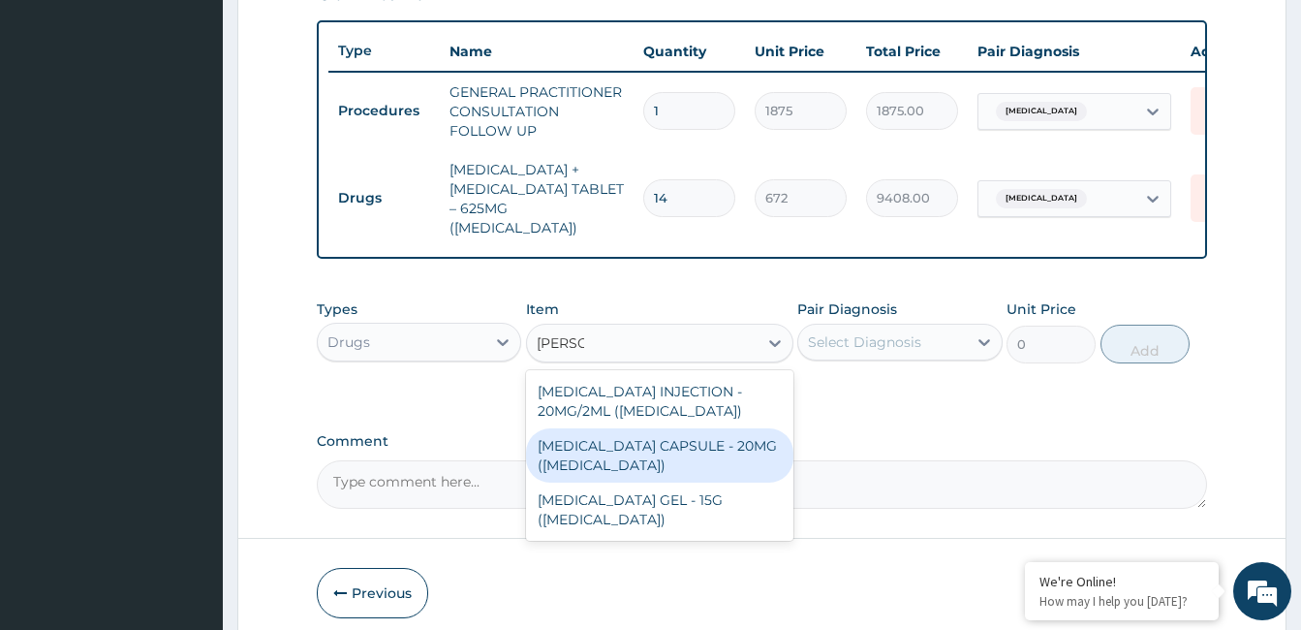
click at [646, 455] on div "[MEDICAL_DATA] CAPSULE - 20MG ([MEDICAL_DATA])" at bounding box center [659, 455] width 267 height 54
type input "154"
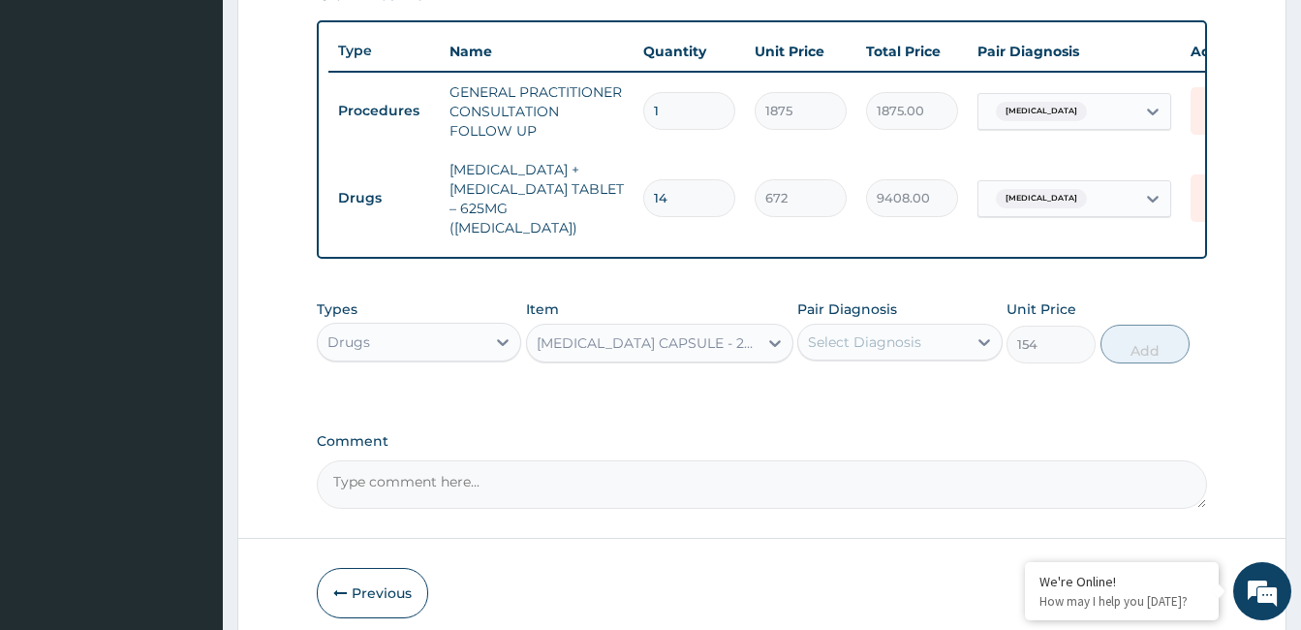
click at [920, 358] on div "Select Diagnosis" at bounding box center [882, 342] width 168 height 31
click at [920, 410] on div "Otalgia" at bounding box center [899, 392] width 204 height 40
checkbox input "true"
click at [1144, 363] on button "Add" at bounding box center [1145, 344] width 89 height 39
type input "0"
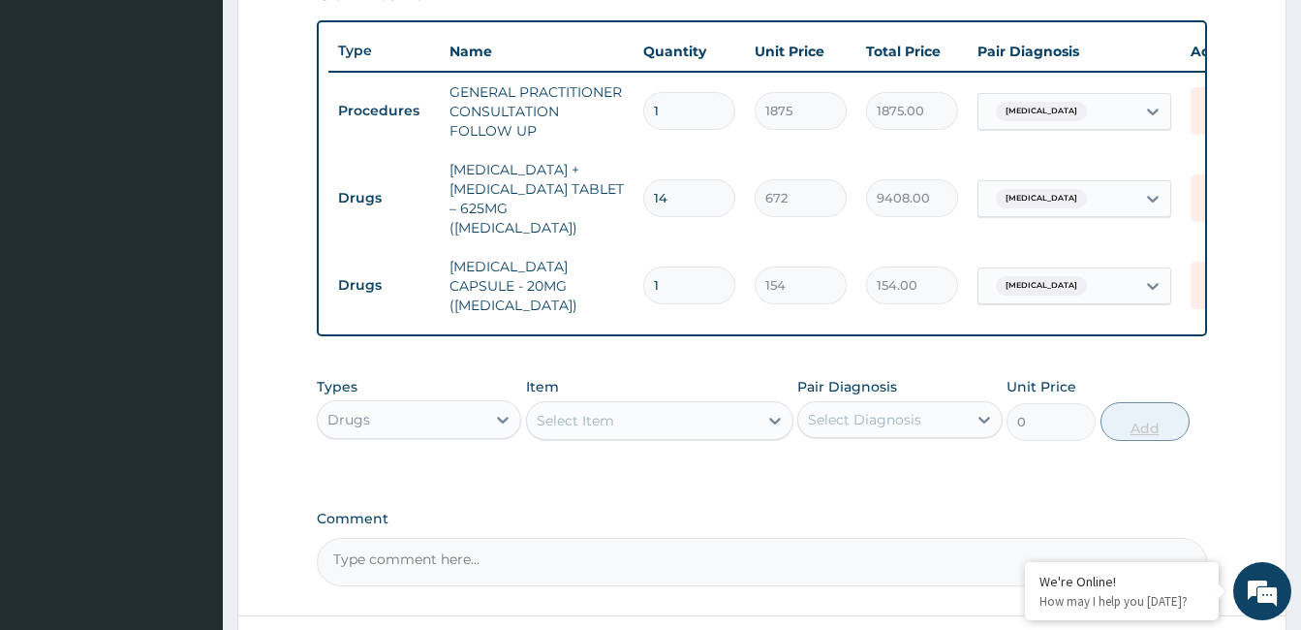
type input "10"
type input "1540.00"
type input "10"
click at [680, 420] on div "Select Item" at bounding box center [642, 420] width 231 height 31
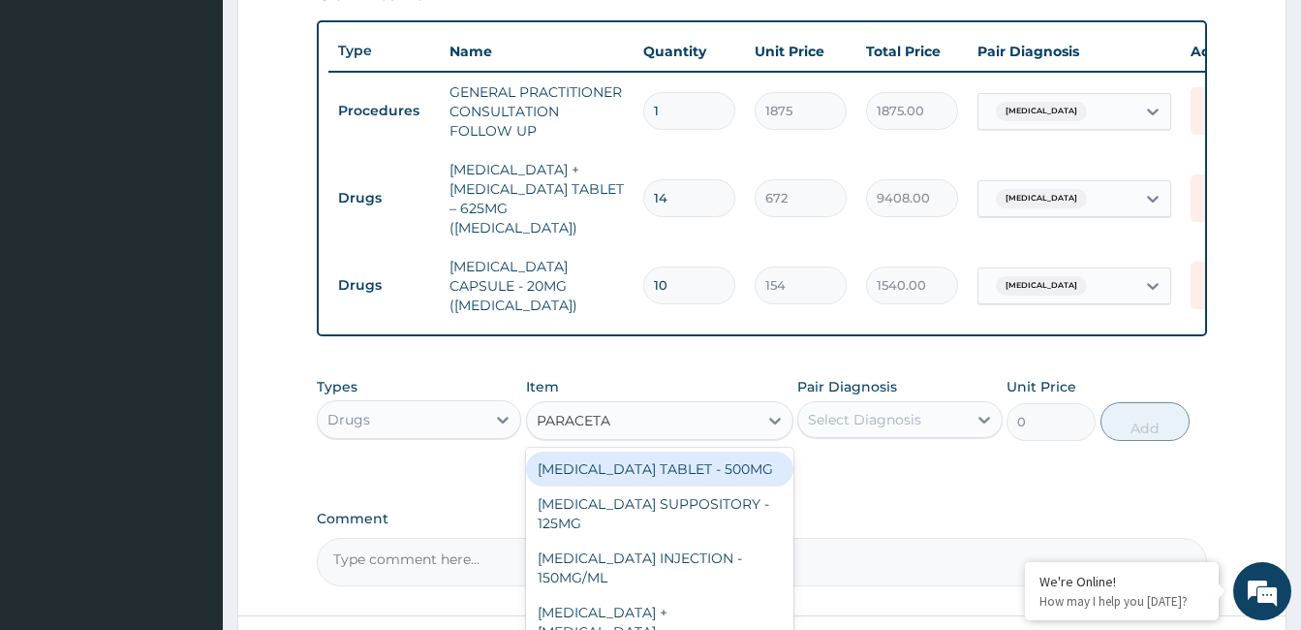
type input "PARACETA"
click at [902, 429] on div "Select Diagnosis" at bounding box center [864, 419] width 113 height 19
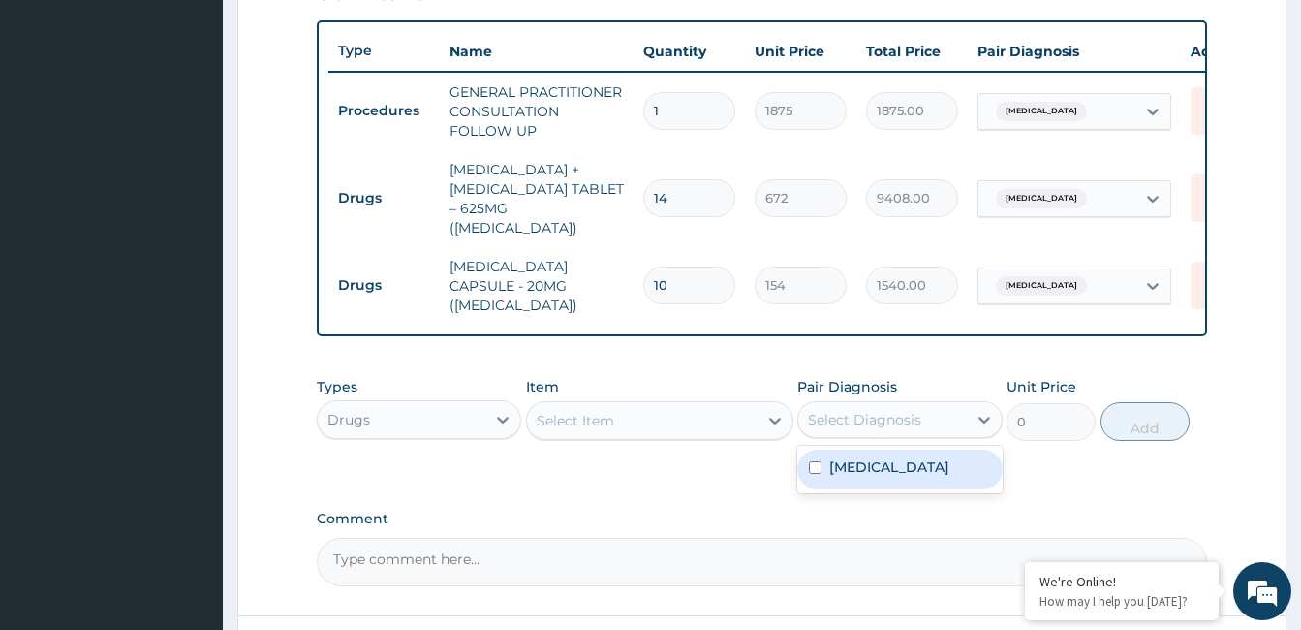
click at [876, 473] on label "Otalgia" at bounding box center [889, 466] width 120 height 19
checkbox input "true"
click at [625, 436] on div "Select Item" at bounding box center [642, 420] width 231 height 31
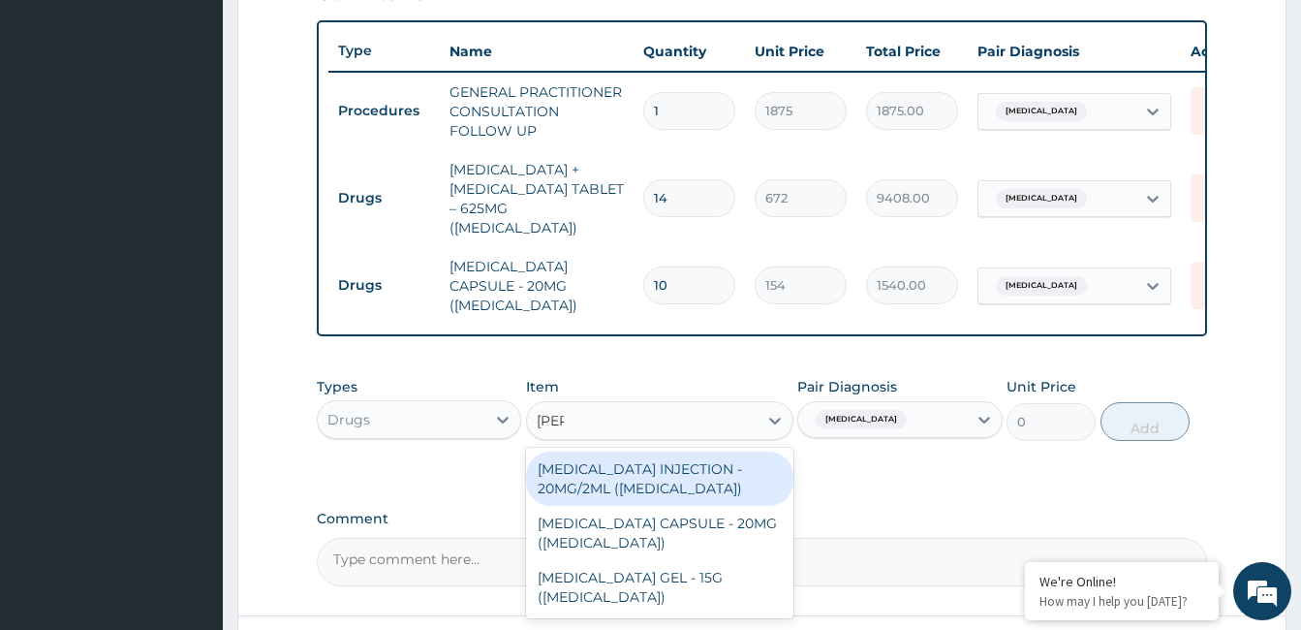
type input "FELDE"
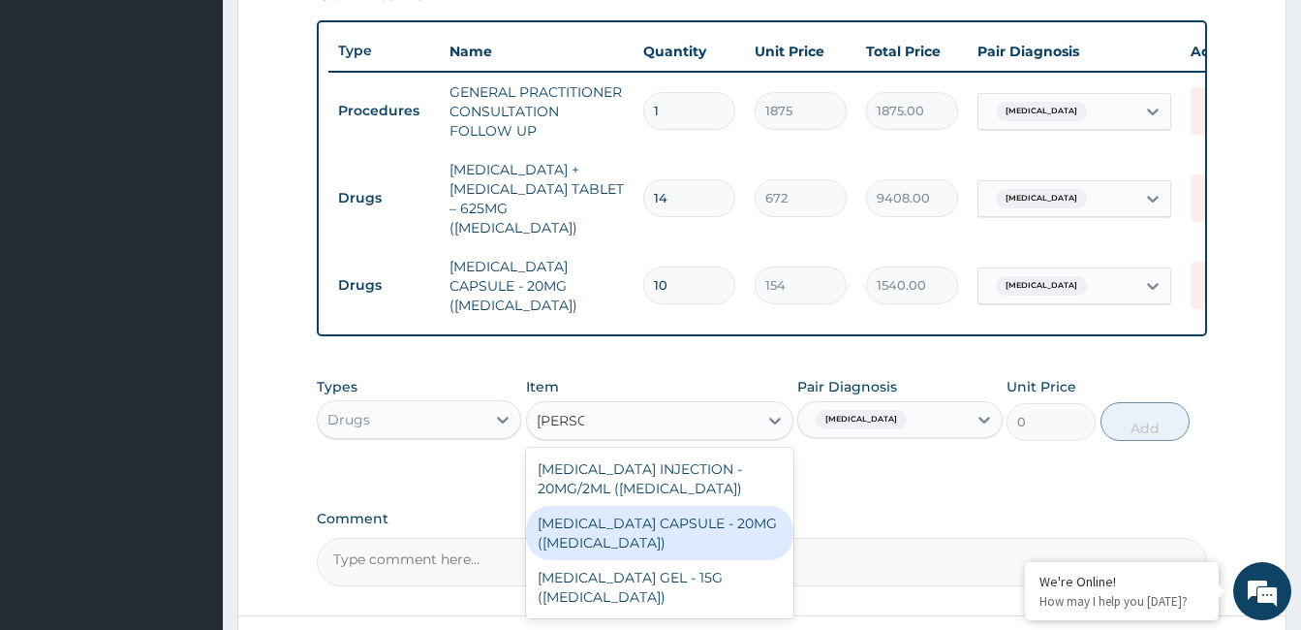
click at [608, 527] on div "[MEDICAL_DATA] CAPSULE - 20MG ([MEDICAL_DATA])" at bounding box center [659, 533] width 267 height 54
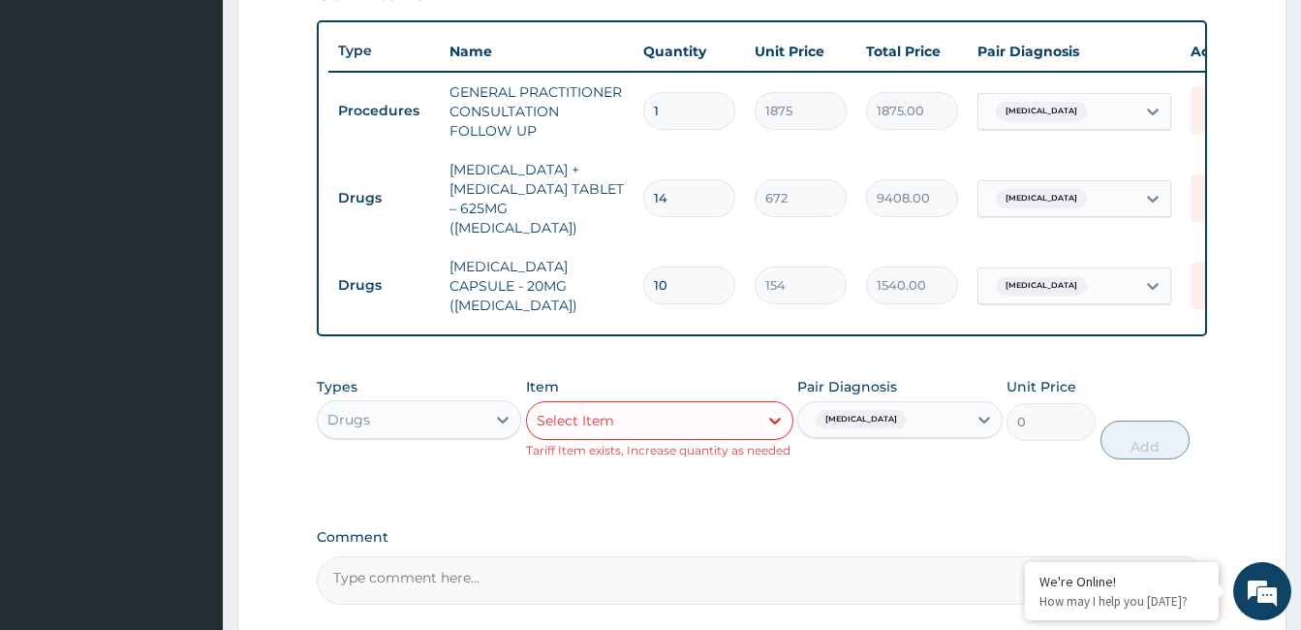
scroll to position [883, 0]
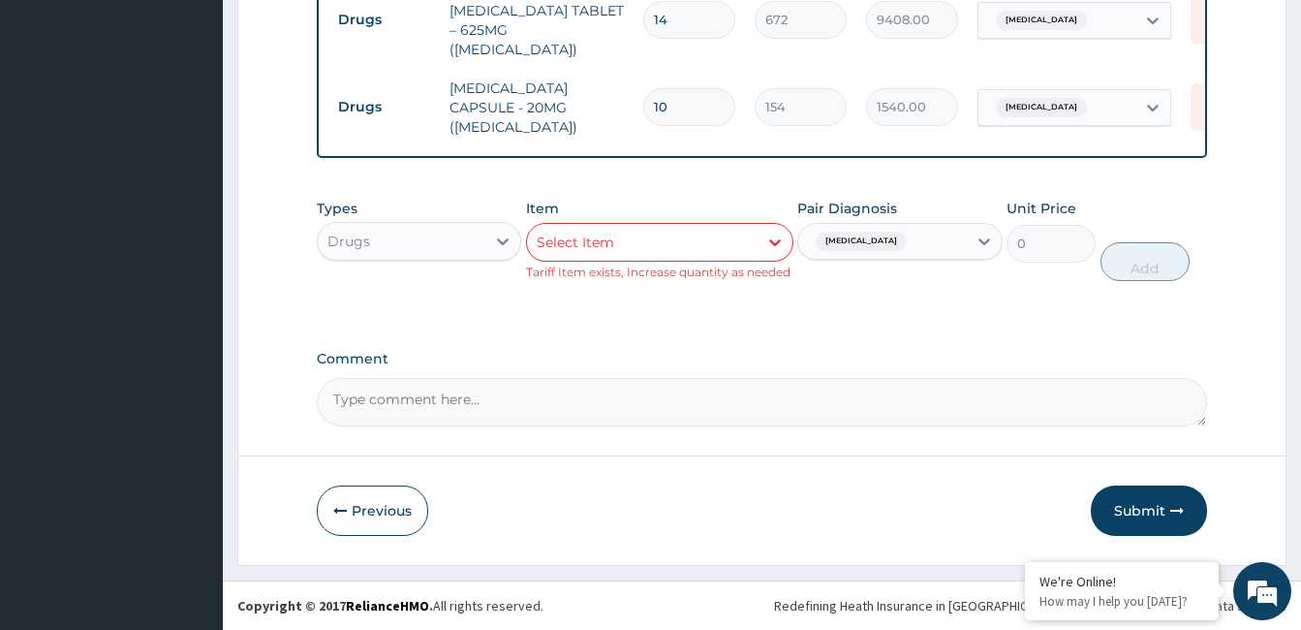
click at [578, 244] on div "Select Item" at bounding box center [576, 242] width 78 height 19
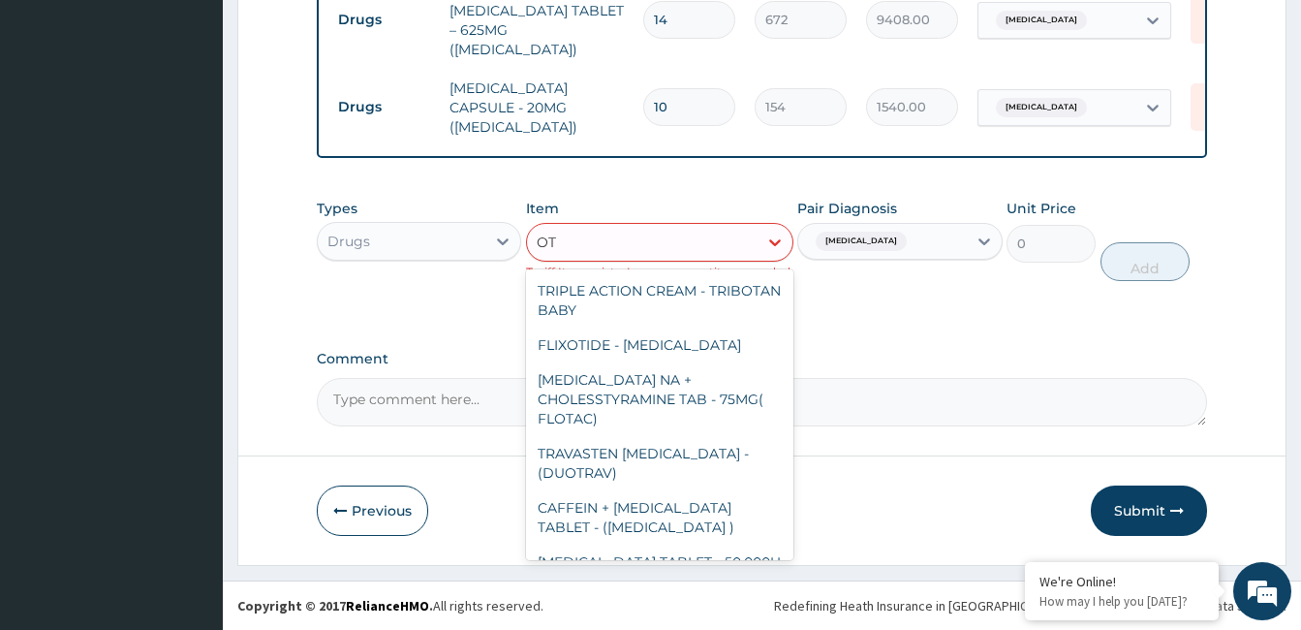
type input "O"
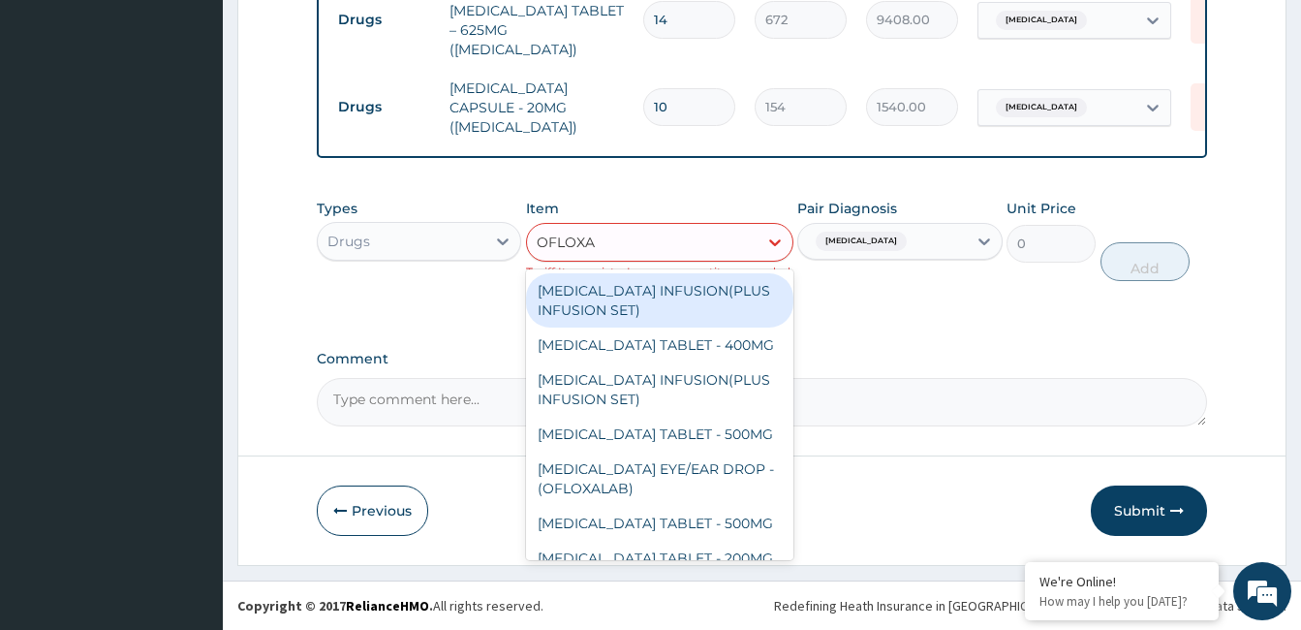
type input "OFLOXAC"
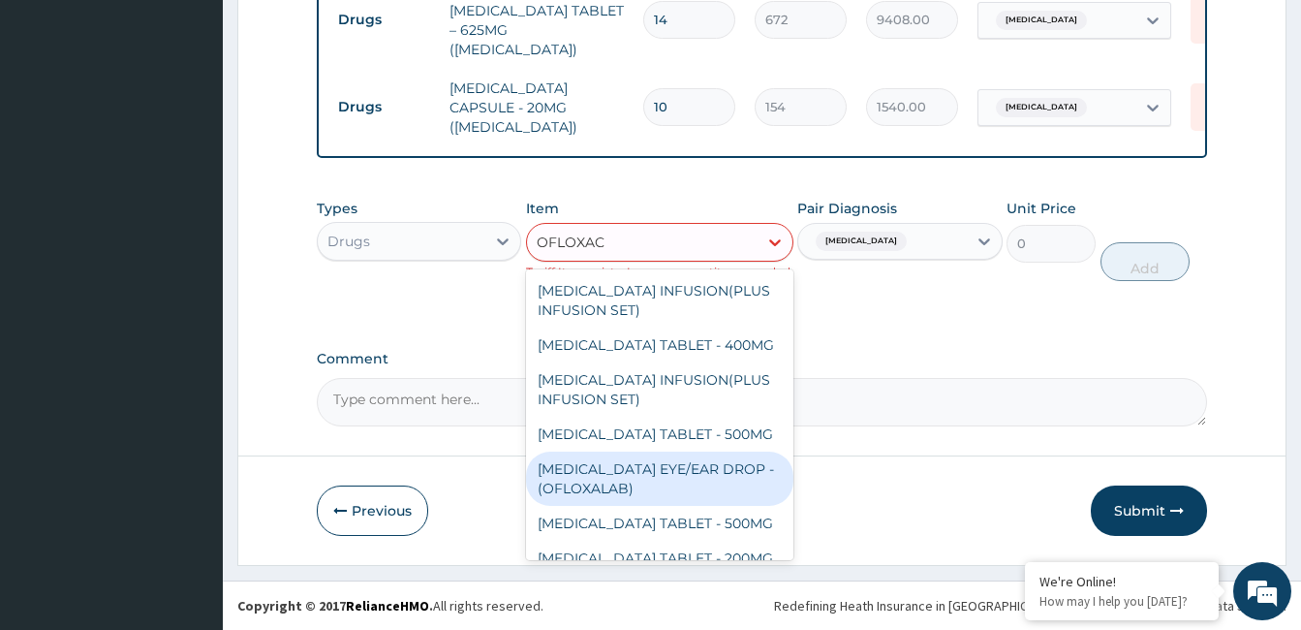
click at [597, 461] on div "[MEDICAL_DATA] EYE/EAR DROP - (OFLOXALAB)" at bounding box center [659, 479] width 267 height 54
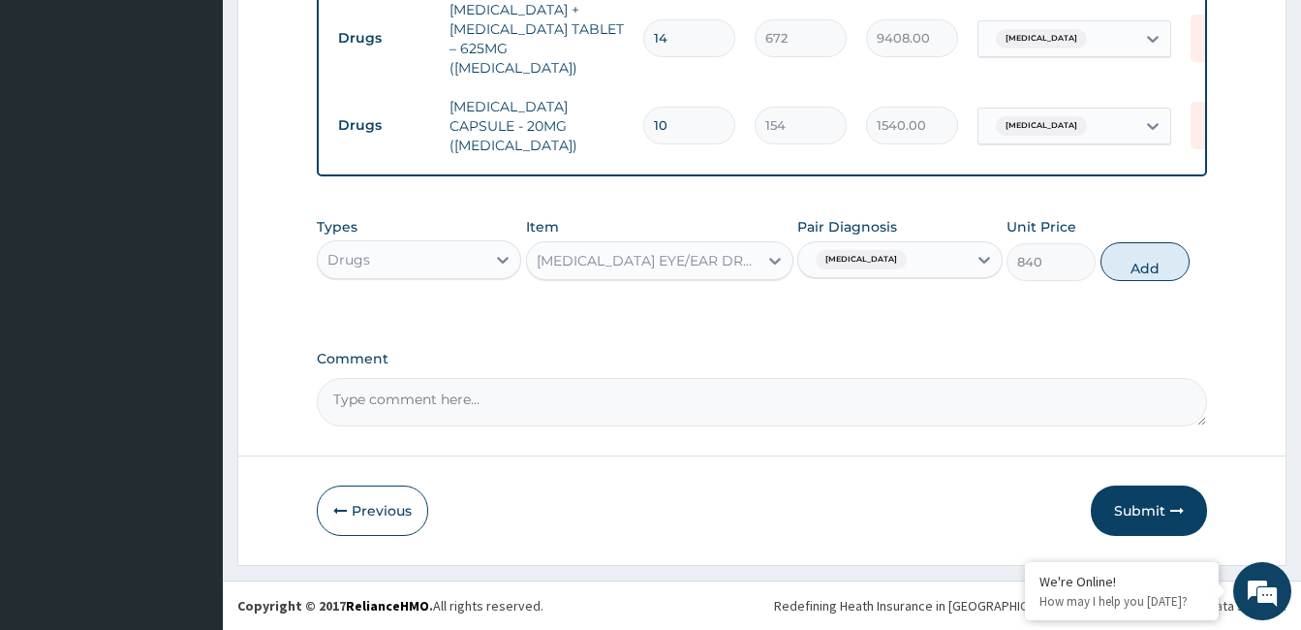
scroll to position [864, 0]
click at [1139, 266] on button "Add" at bounding box center [1145, 261] width 89 height 39
type input "0"
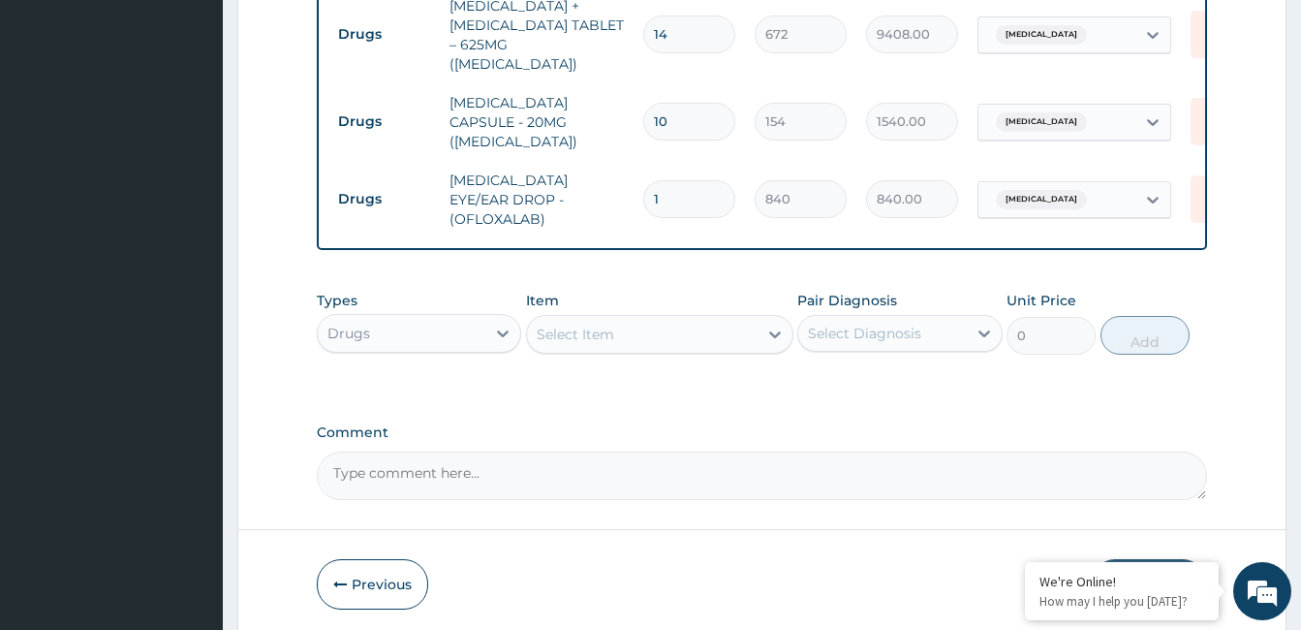
scroll to position [931, 0]
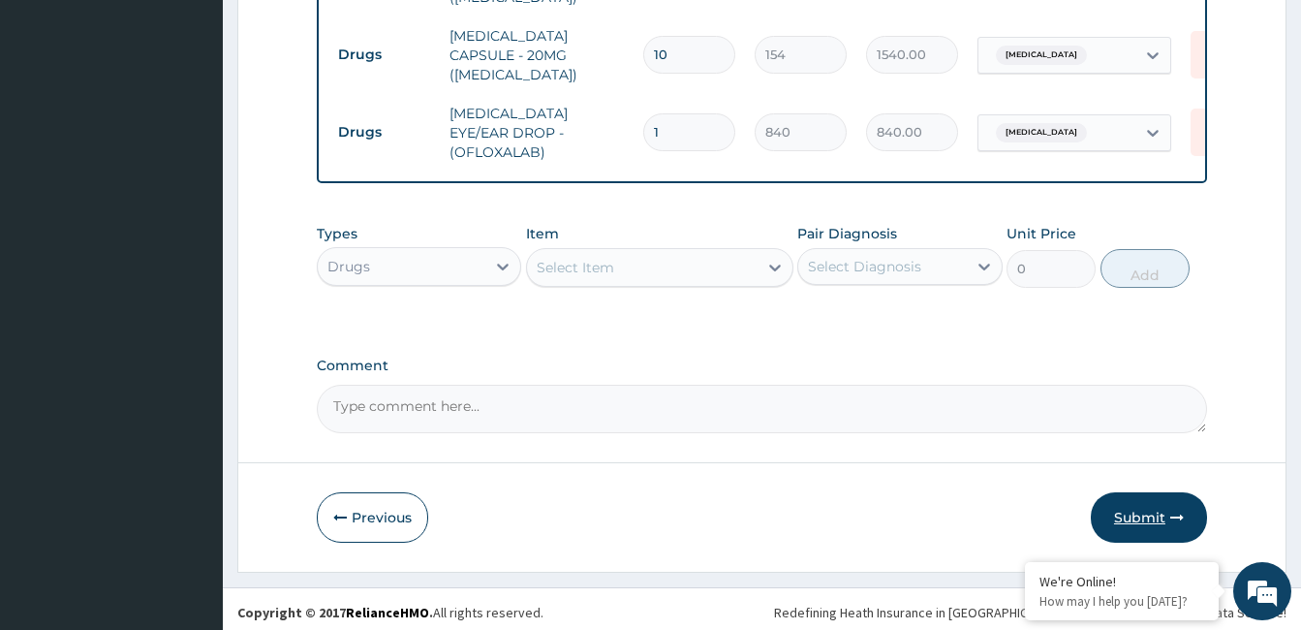
click at [1134, 492] on button "Submit" at bounding box center [1149, 517] width 116 height 50
